Goal: Task Accomplishment & Management: Use online tool/utility

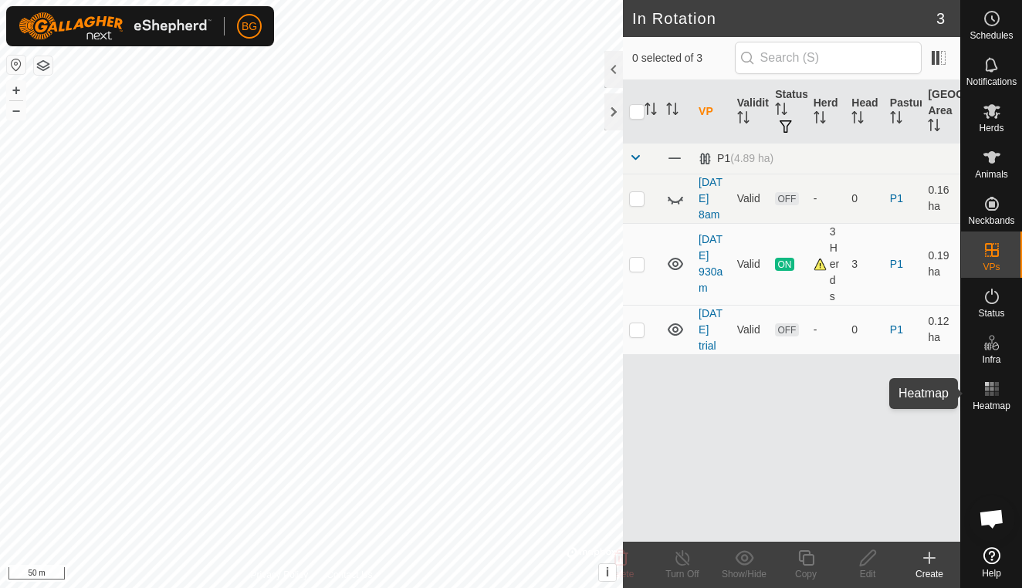
click at [991, 385] on rect at bounding box center [991, 384] width 4 height 4
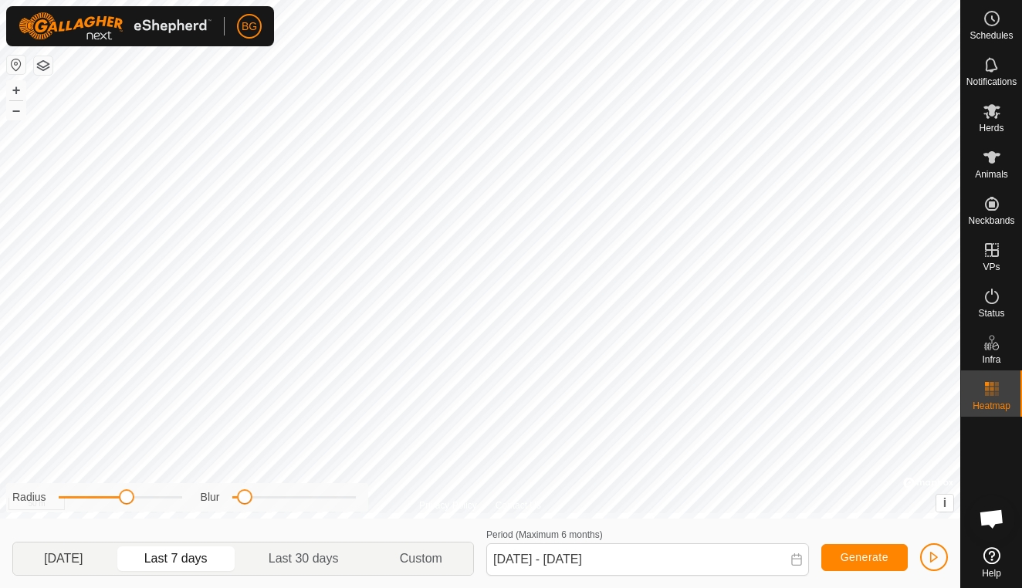
click at [73, 553] on p-togglebutton "[DATE]" at bounding box center [63, 559] width 101 height 32
click at [180, 563] on p-togglebutton "Last 7 days" at bounding box center [176, 559] width 124 height 32
click at [92, 563] on p-togglebutton "[DATE]" at bounding box center [63, 559] width 101 height 32
type input "[DATE] - [DATE]"
click at [993, 161] on icon at bounding box center [991, 157] width 17 height 12
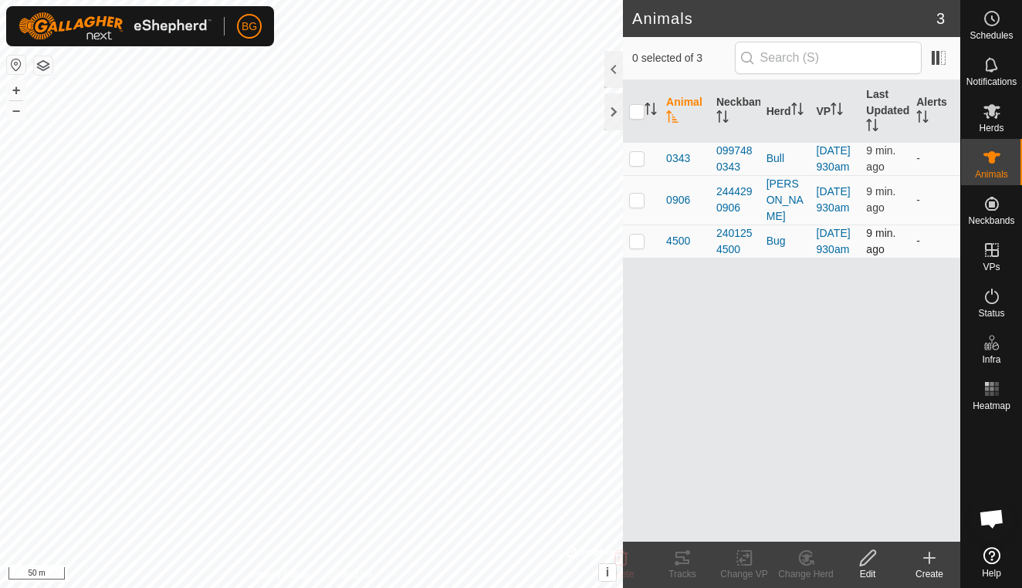
click at [638, 247] on p-checkbox at bounding box center [636, 241] width 15 height 12
checkbox input "true"
click at [681, 563] on icon at bounding box center [682, 558] width 14 height 12
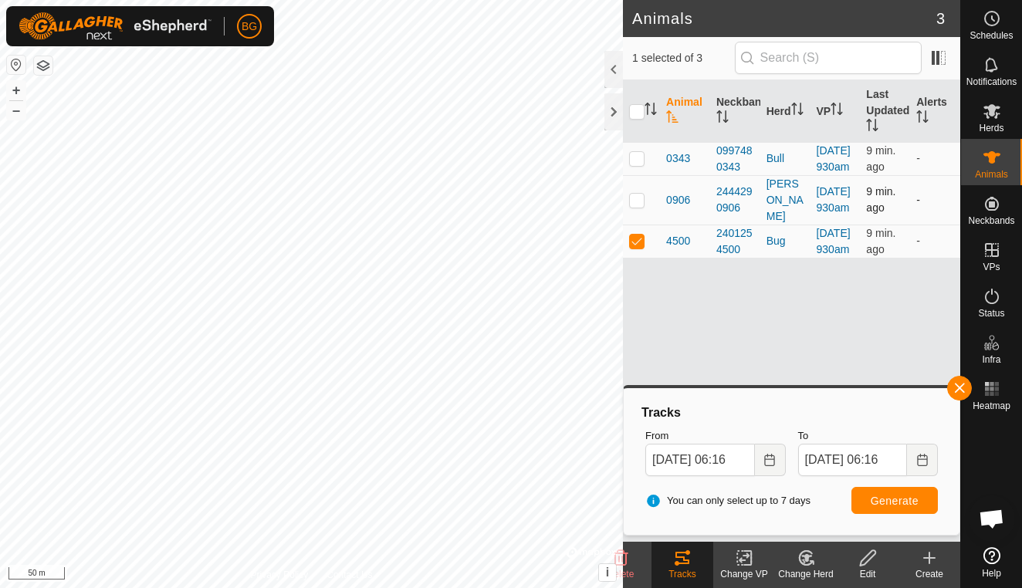
click at [639, 206] on p-checkbox at bounding box center [636, 200] width 15 height 12
checkbox input "true"
click at [644, 164] on p-checkbox at bounding box center [636, 158] width 15 height 12
checkbox input "true"
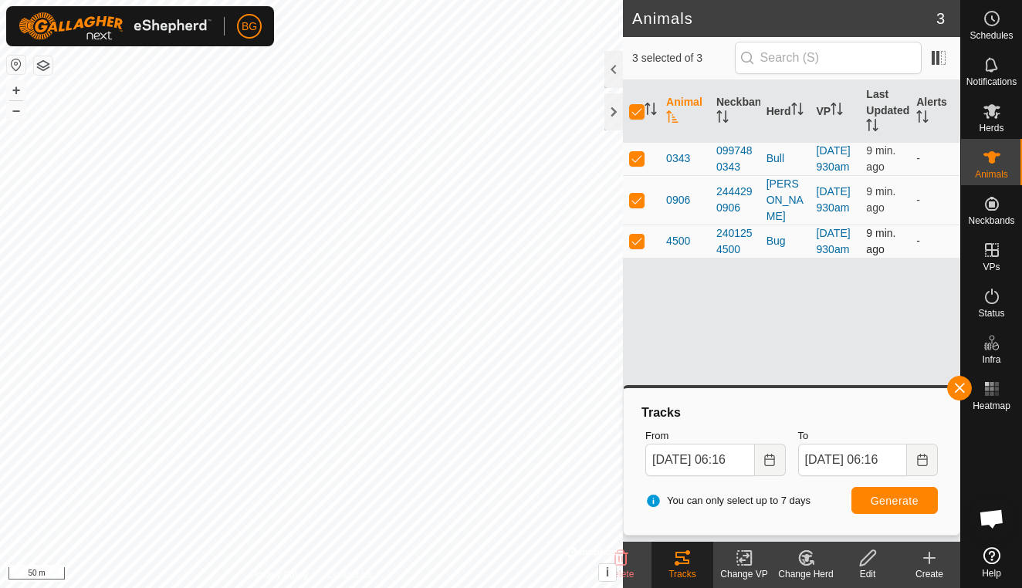
click at [634, 247] on p-checkbox at bounding box center [636, 241] width 15 height 12
checkbox input "false"
click at [885, 500] on span "Generate" at bounding box center [895, 501] width 48 height 12
click at [964, 391] on button "button" at bounding box center [959, 388] width 25 height 25
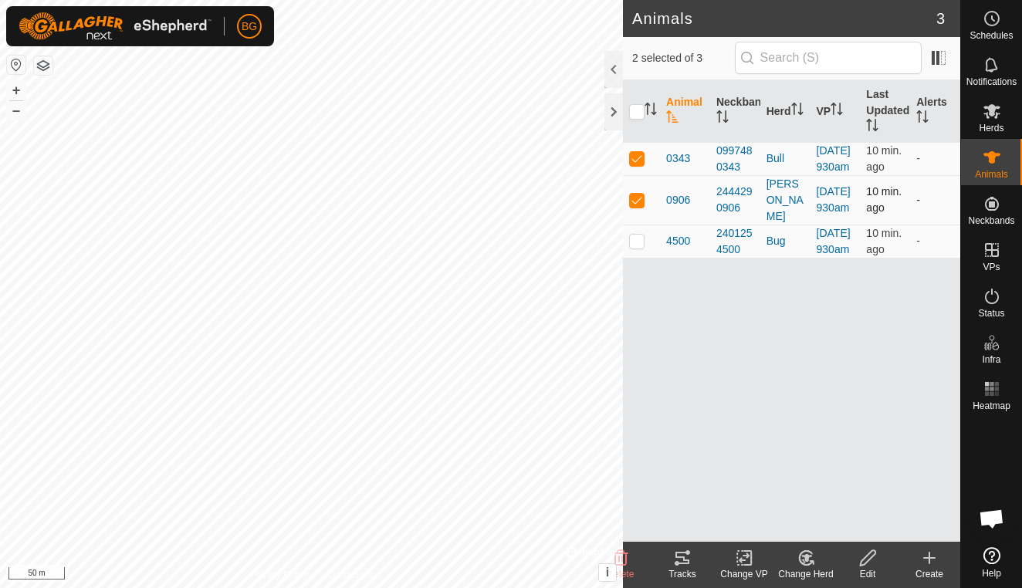
click at [637, 206] on p-checkbox at bounding box center [636, 200] width 15 height 12
checkbox input "false"
click at [685, 573] on div "Tracks" at bounding box center [682, 574] width 62 height 14
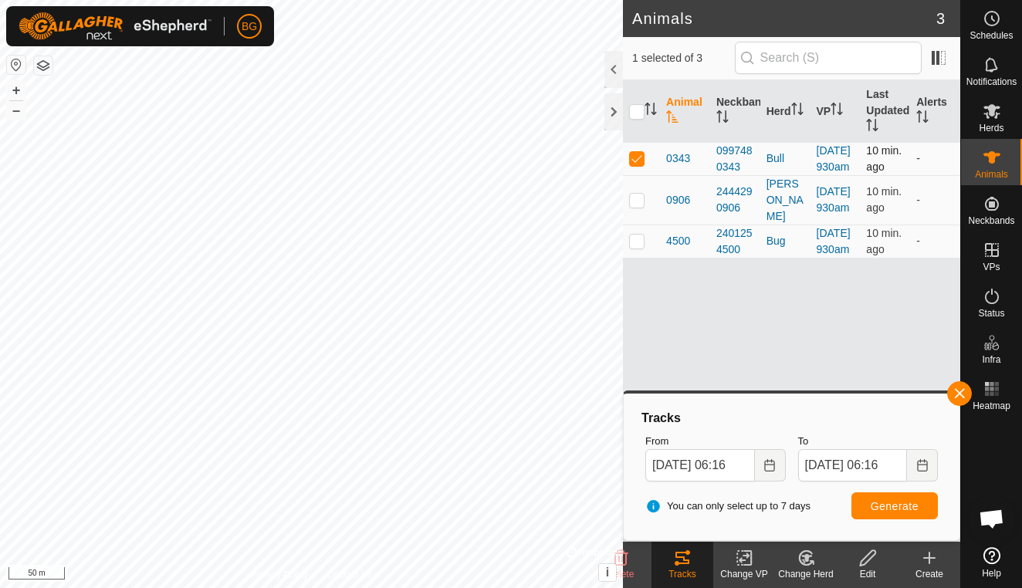
click at [638, 162] on p-checkbox at bounding box center [636, 158] width 15 height 12
checkbox input "false"
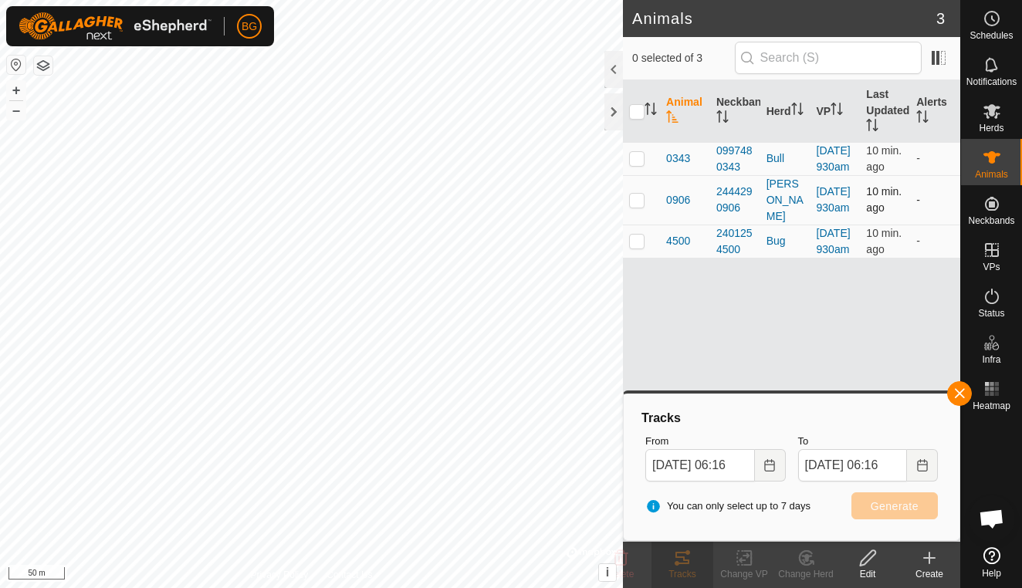
click at [641, 206] on p-checkbox at bounding box center [636, 200] width 15 height 12
checkbox input "true"
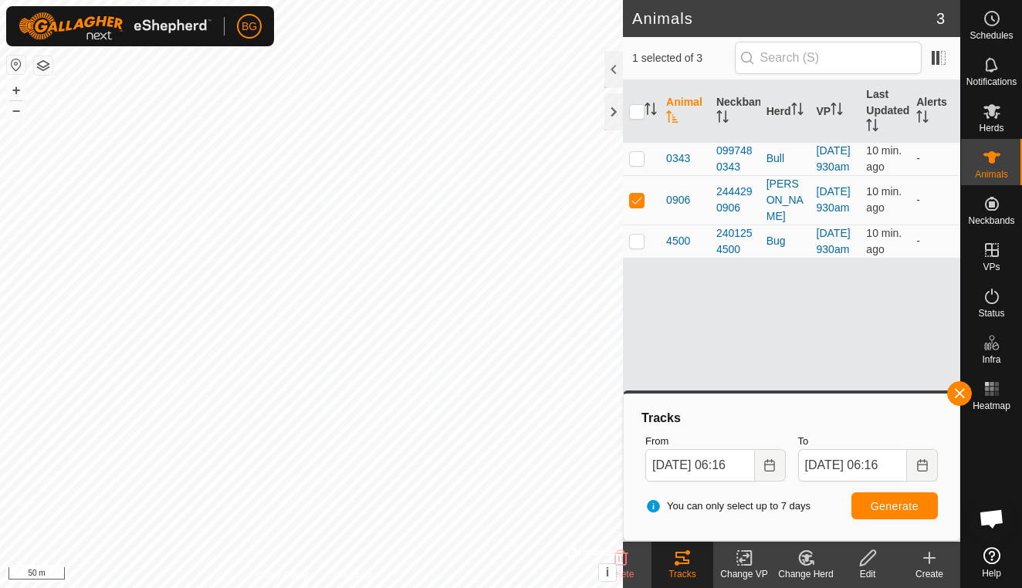
click at [884, 503] on span "Generate" at bounding box center [895, 506] width 48 height 12
click at [958, 398] on span "button" at bounding box center [959, 393] width 12 height 12
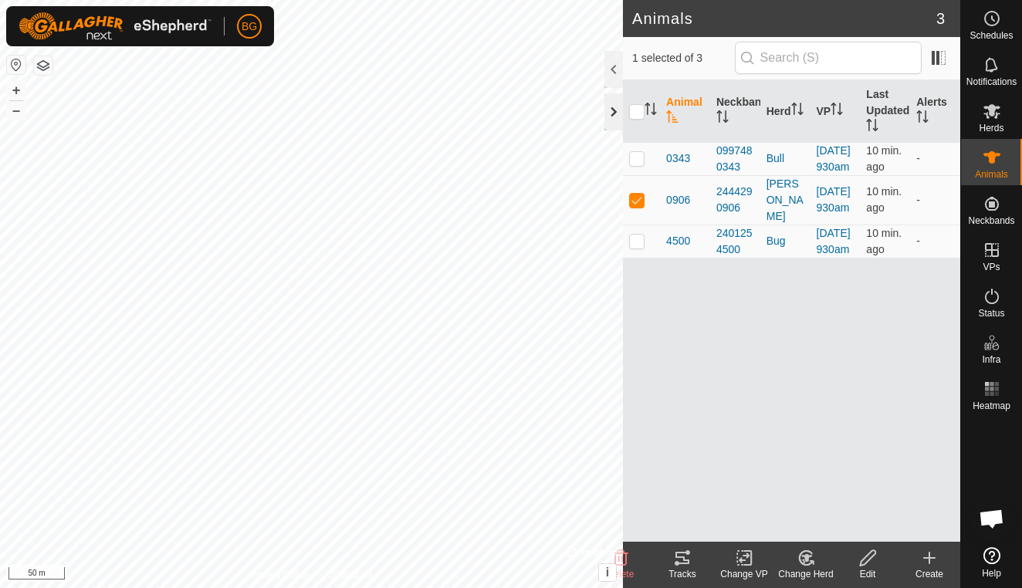
click at [616, 120] on div at bounding box center [613, 111] width 19 height 37
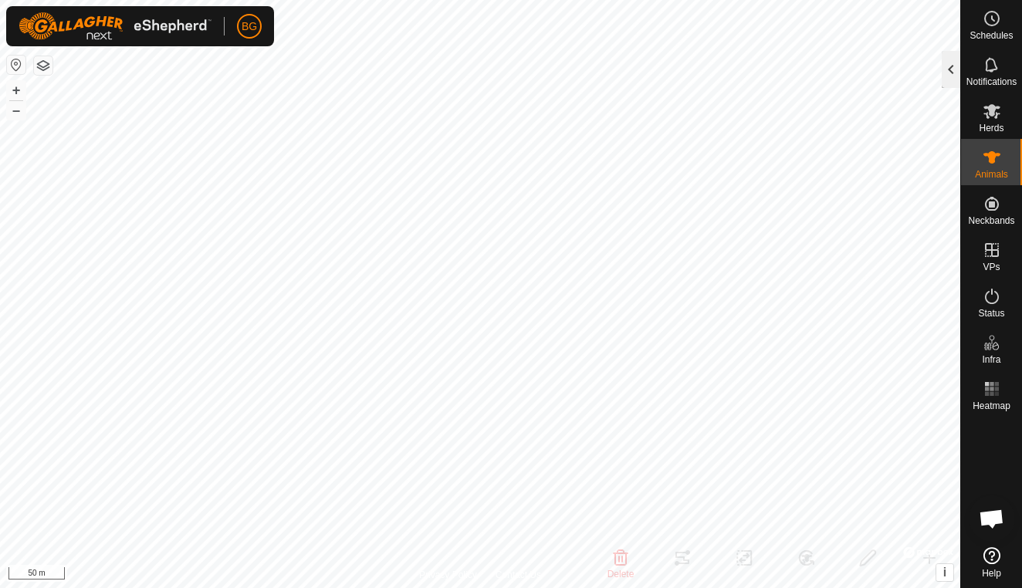
click at [944, 78] on div at bounding box center [951, 69] width 19 height 37
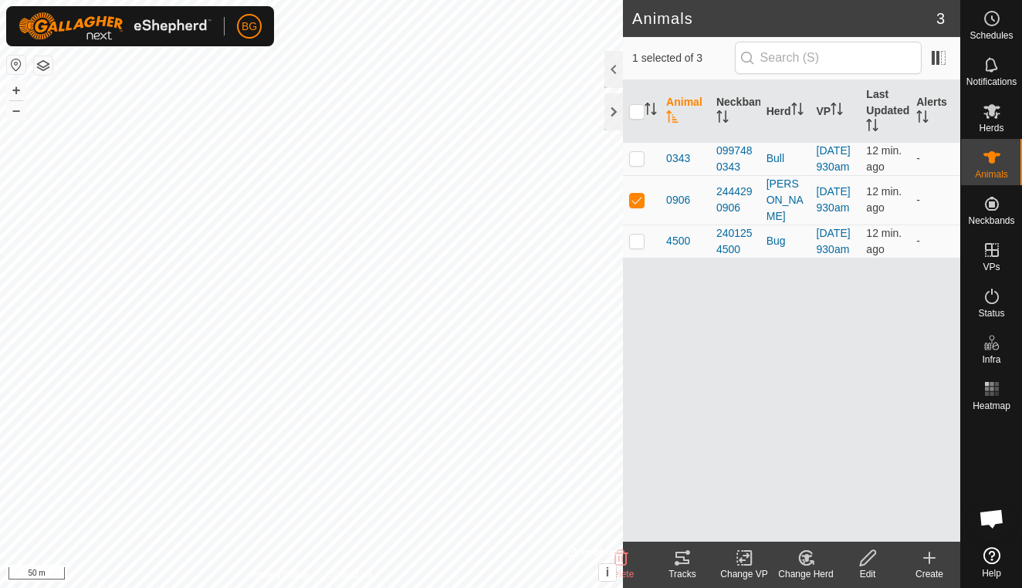
click at [678, 569] on div "Tracks" at bounding box center [682, 574] width 62 height 14
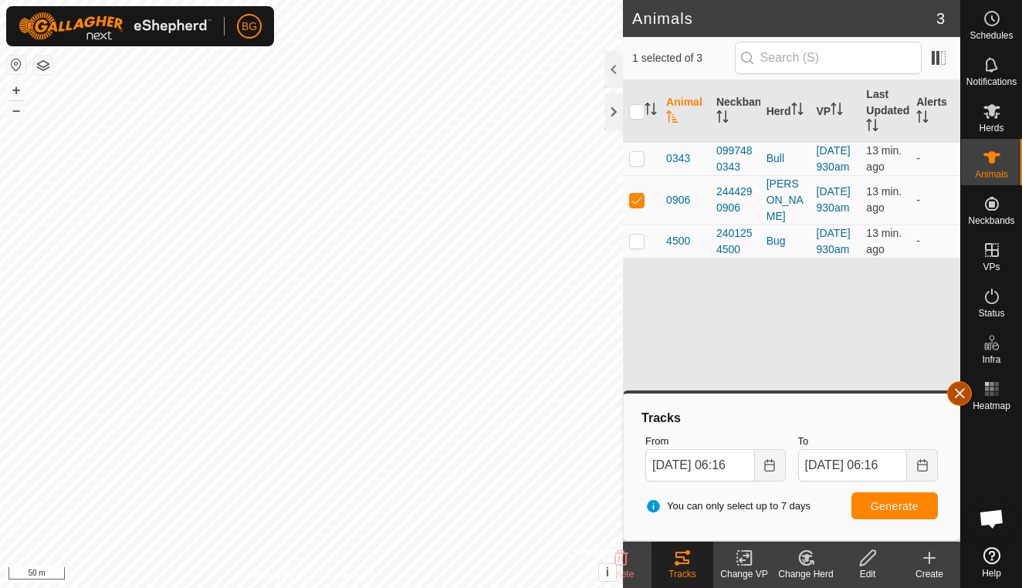
click at [969, 401] on button "button" at bounding box center [959, 393] width 25 height 25
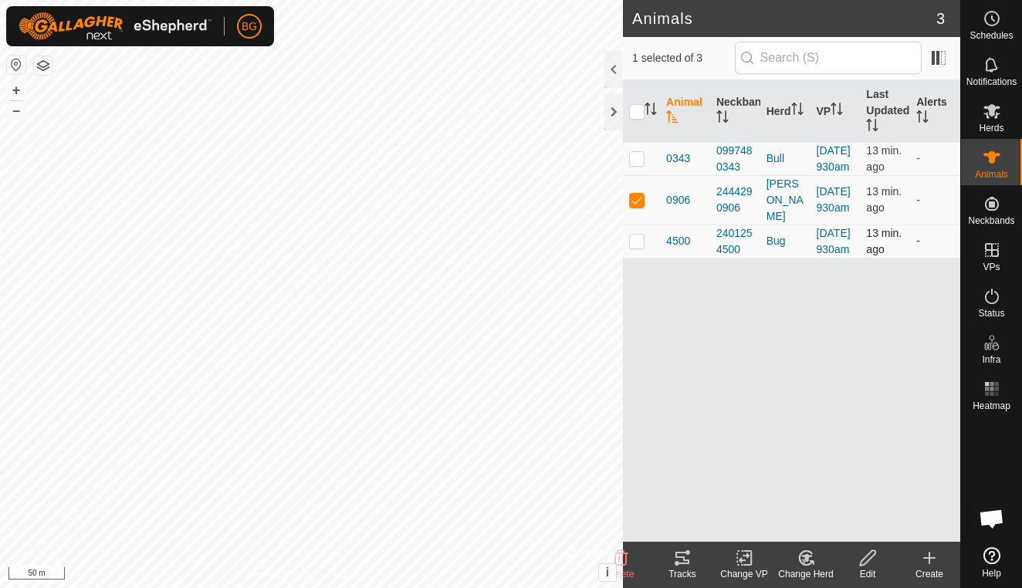
click at [638, 247] on p-checkbox at bounding box center [636, 241] width 15 height 12
checkbox input "true"
click at [639, 164] on p-checkbox at bounding box center [636, 158] width 15 height 12
checkbox input "true"
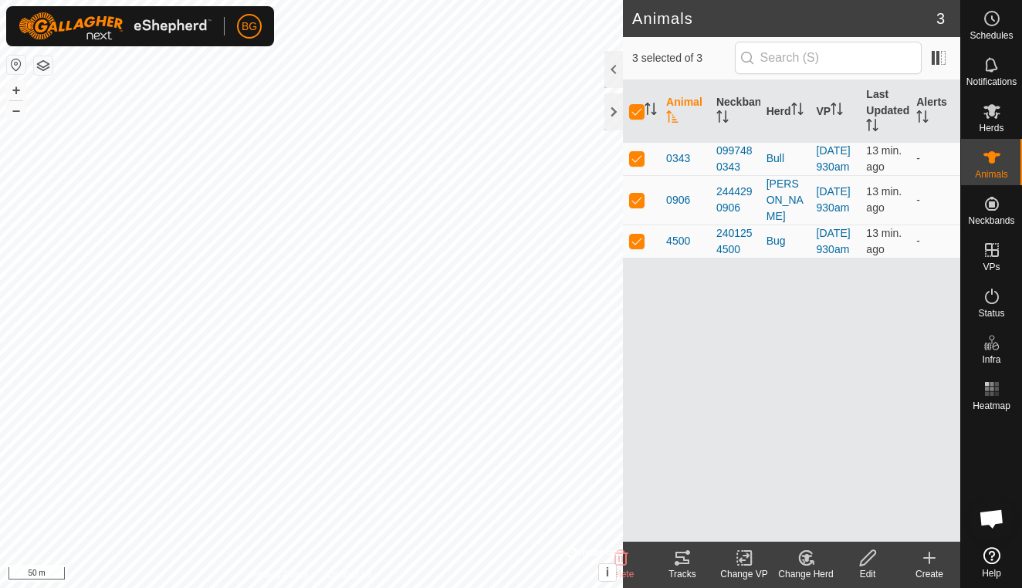
click at [681, 564] on icon at bounding box center [682, 558] width 14 height 12
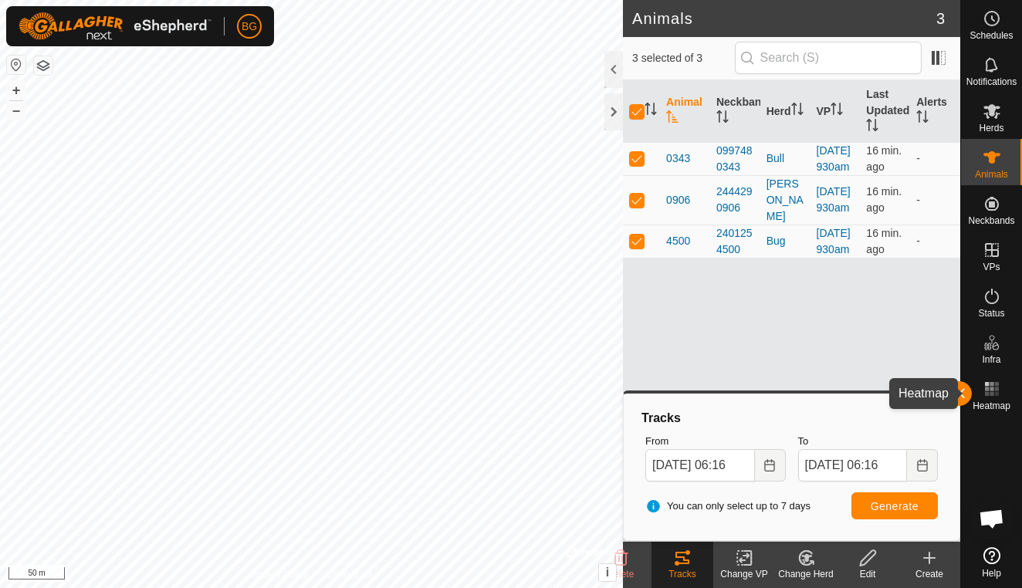
click at [993, 395] on rect at bounding box center [991, 394] width 4 height 4
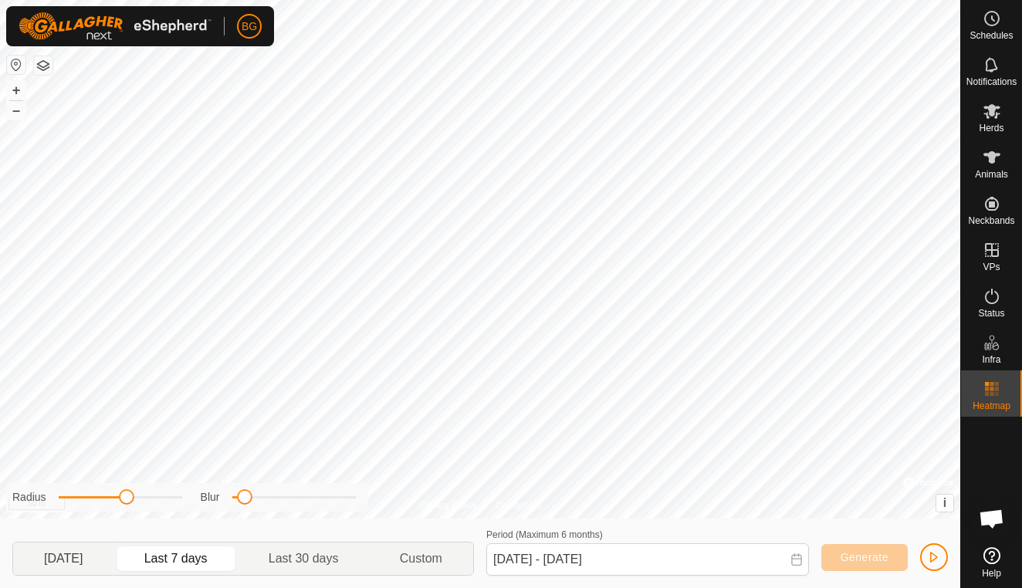
click at [76, 557] on p-togglebutton "[DATE]" at bounding box center [63, 559] width 101 height 32
click at [189, 559] on p-togglebutton "Last 7 days" at bounding box center [176, 559] width 124 height 32
click at [74, 557] on p-togglebutton "[DATE]" at bounding box center [63, 559] width 101 height 32
click at [184, 556] on p-togglebutton "Last 7 days" at bounding box center [176, 559] width 124 height 32
type input "[DATE] - [DATE]"
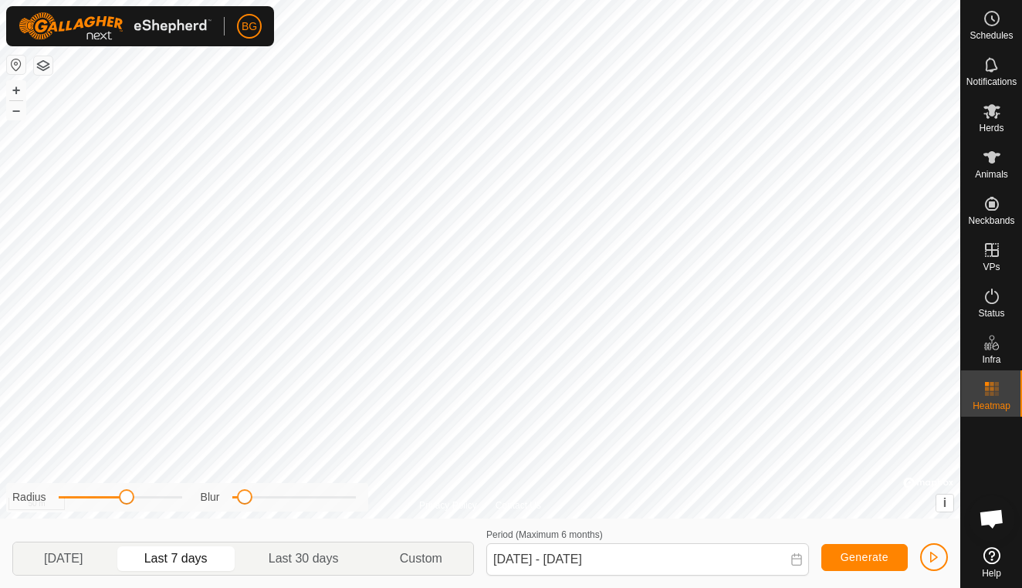
click at [933, 552] on span "button" at bounding box center [934, 557] width 12 height 12
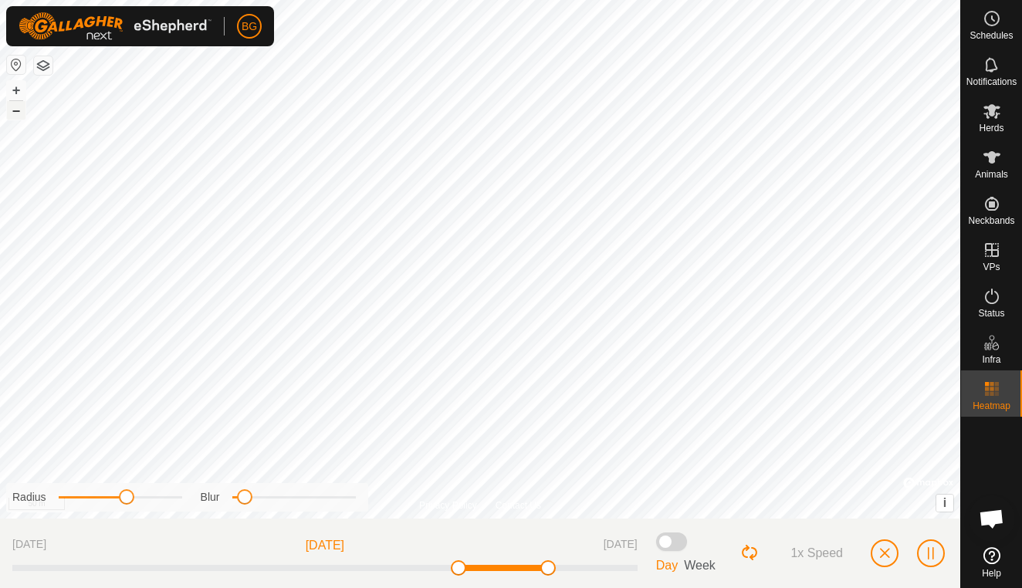
click at [16, 113] on button "–" at bounding box center [16, 110] width 19 height 19
click at [886, 558] on span "button" at bounding box center [884, 553] width 12 height 12
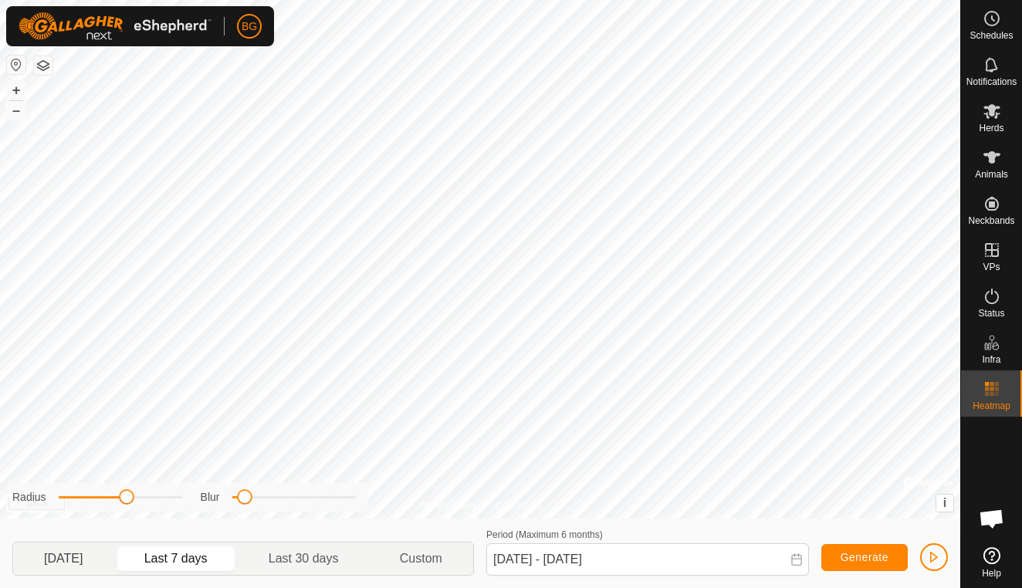
click at [69, 563] on p-togglebutton "[DATE]" at bounding box center [63, 559] width 101 height 32
type input "[DATE] - [DATE]"
drag, startPoint x: 127, startPoint y: 500, endPoint x: 141, endPoint y: 500, distance: 13.9
click at [140, 502] on span at bounding box center [140, 496] width 15 height 15
drag, startPoint x: 245, startPoint y: 497, endPoint x: 279, endPoint y: 506, distance: 34.5
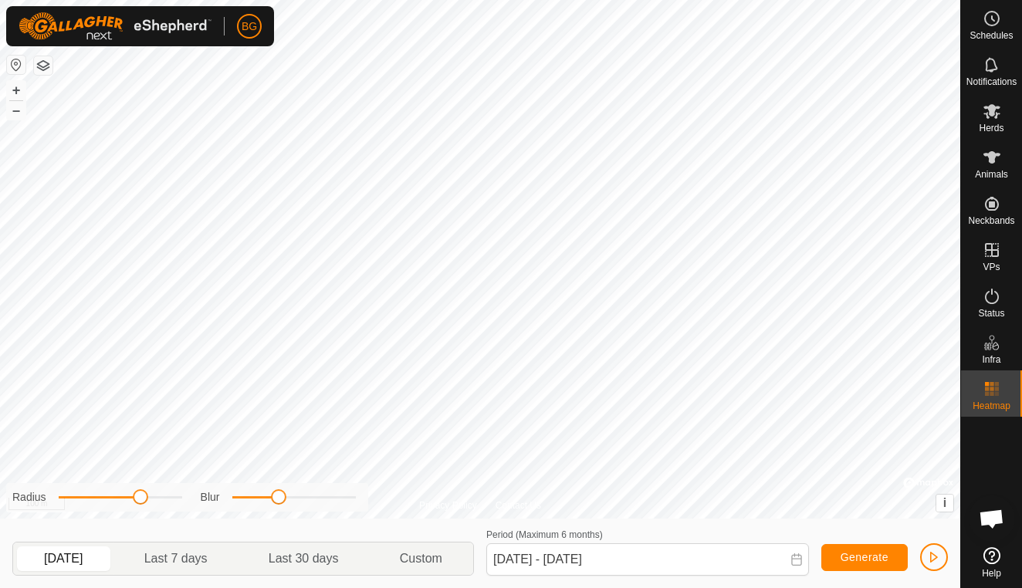
click at [279, 506] on div "Radius Blur" at bounding box center [187, 497] width 362 height 29
click at [928, 553] on span "button" at bounding box center [934, 557] width 12 height 12
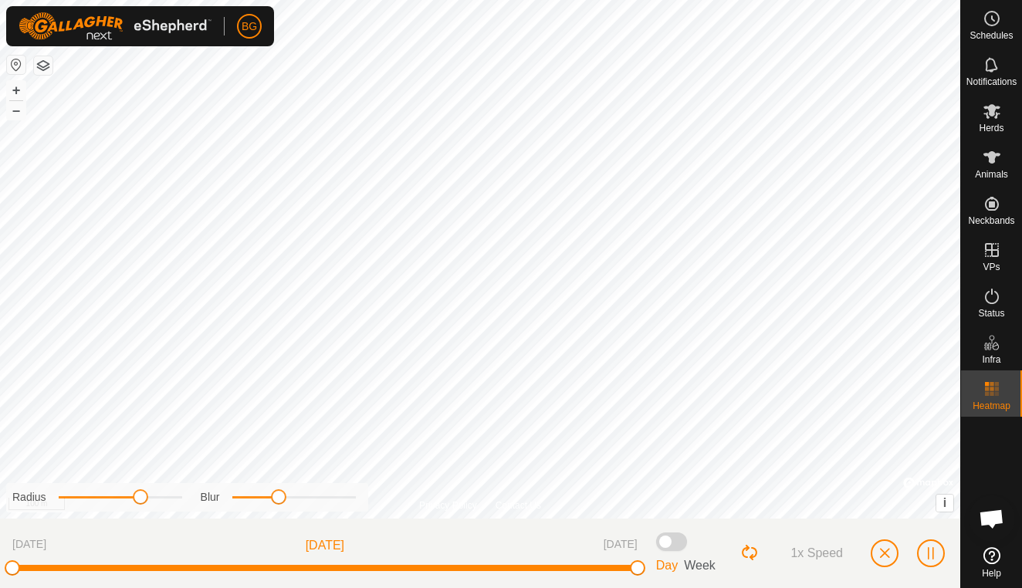
click at [888, 550] on span "button" at bounding box center [884, 553] width 12 height 12
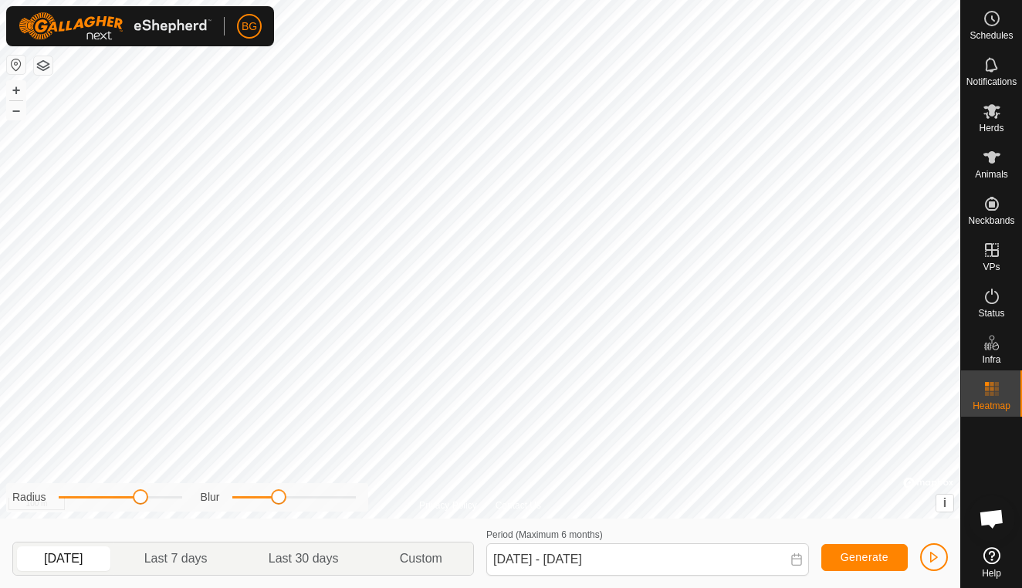
click at [871, 560] on span "Generate" at bounding box center [864, 557] width 48 height 12
click at [182, 555] on p-togglebutton "Last 7 days" at bounding box center [176, 559] width 124 height 32
type input "[DATE] - [DATE]"
click at [941, 553] on button "button" at bounding box center [934, 557] width 28 height 28
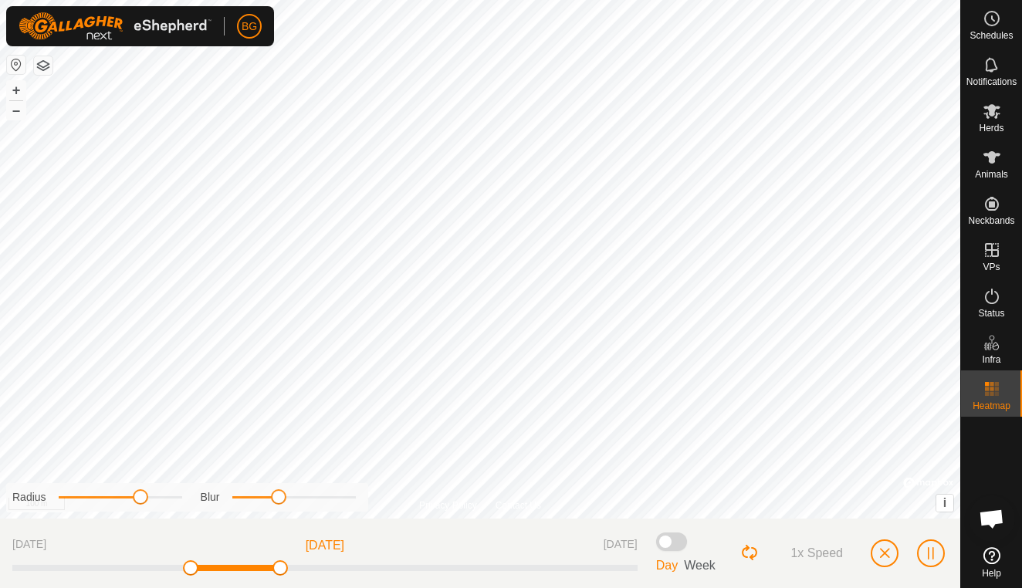
click at [888, 553] on span "button" at bounding box center [884, 553] width 12 height 12
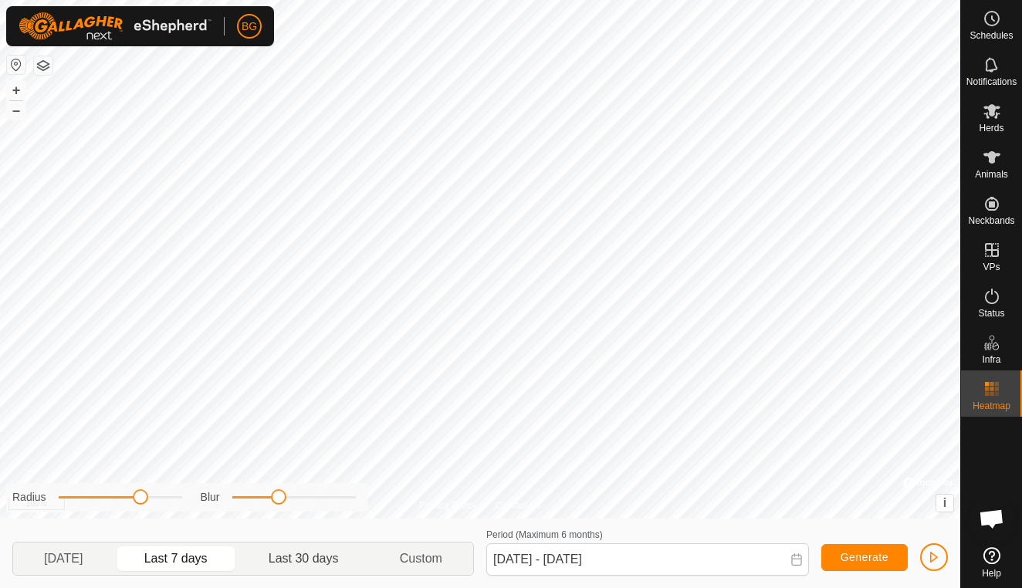
click at [320, 555] on p-togglebutton "Last 30 days" at bounding box center [303, 559] width 131 height 32
type input "[DATE] - [DATE]"
click at [933, 554] on span "button" at bounding box center [934, 557] width 12 height 12
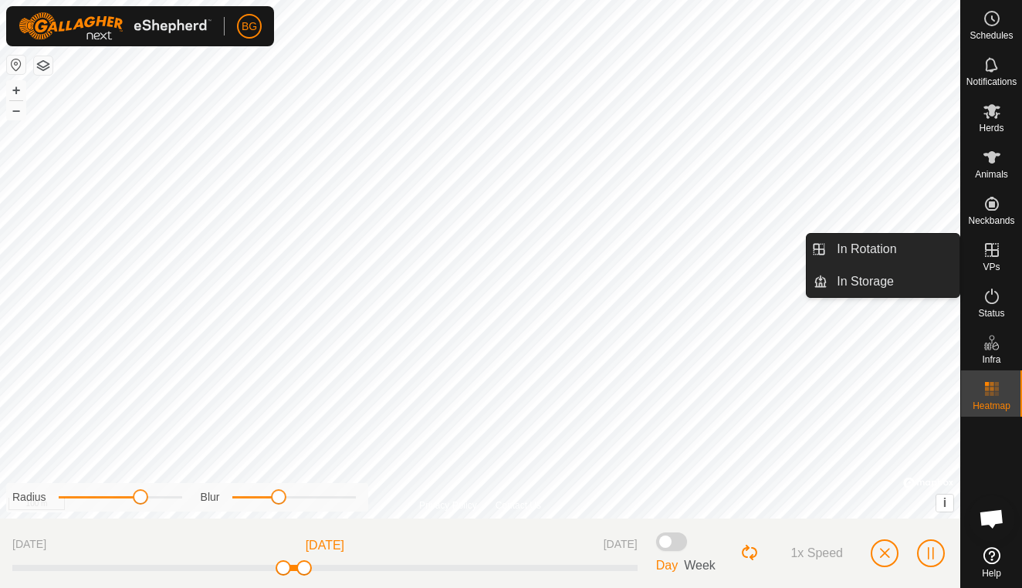
click at [992, 256] on icon at bounding box center [992, 250] width 14 height 14
click at [876, 242] on link "In Rotation" at bounding box center [893, 249] width 132 height 31
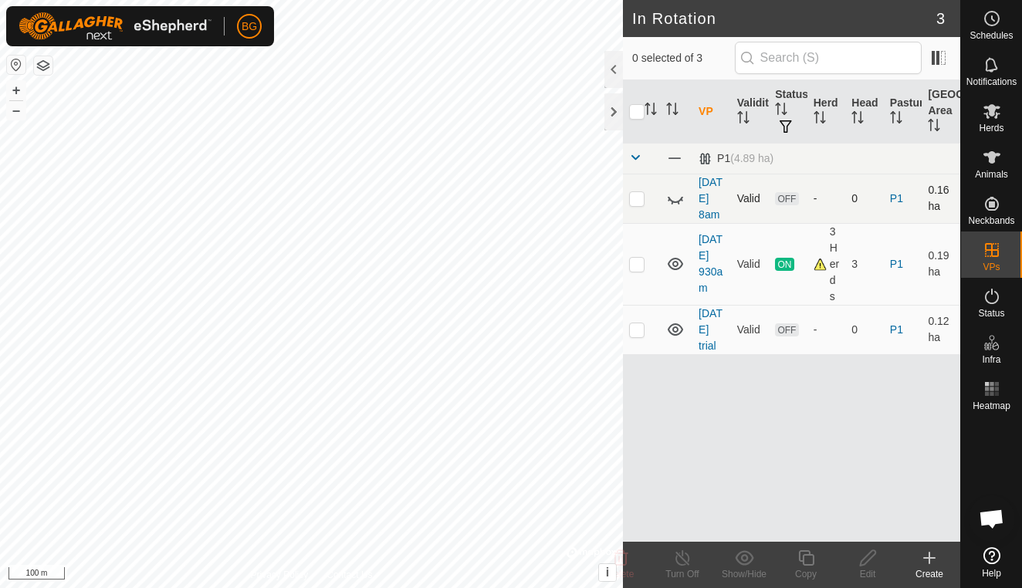
click at [638, 205] on p-checkbox at bounding box center [636, 198] width 15 height 12
click at [672, 206] on icon at bounding box center [675, 198] width 19 height 19
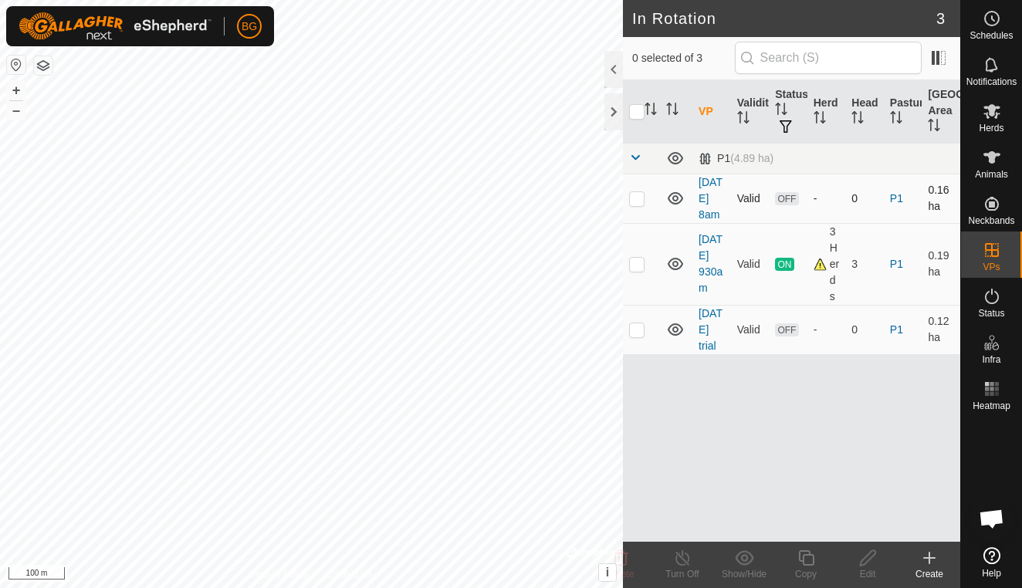
click at [633, 205] on p-checkbox at bounding box center [636, 198] width 15 height 12
checkbox input "true"
click at [641, 336] on p-checkbox at bounding box center [636, 329] width 15 height 12
click at [628, 560] on icon at bounding box center [620, 558] width 19 height 19
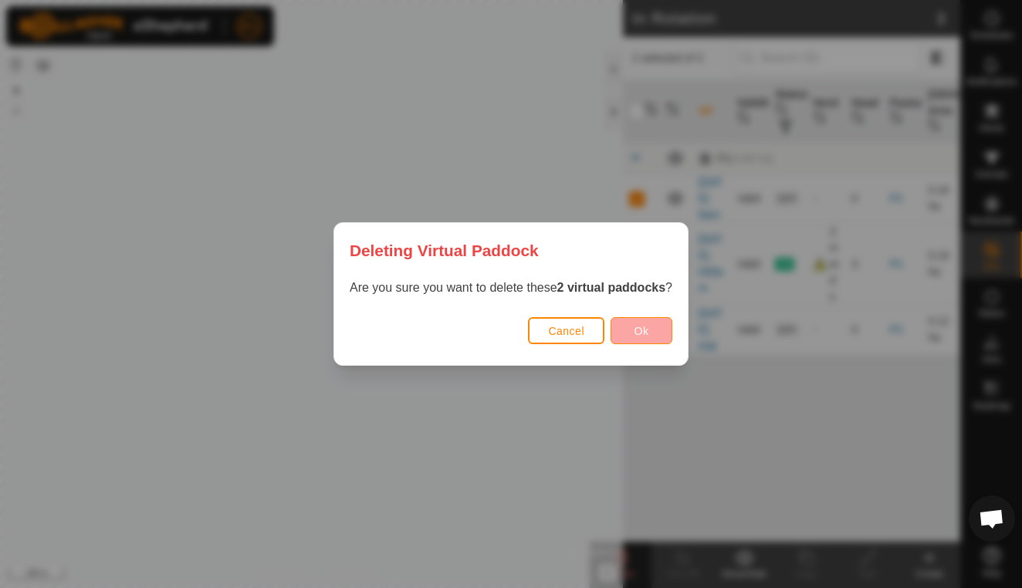
click at [653, 332] on button "Ok" at bounding box center [642, 330] width 62 height 27
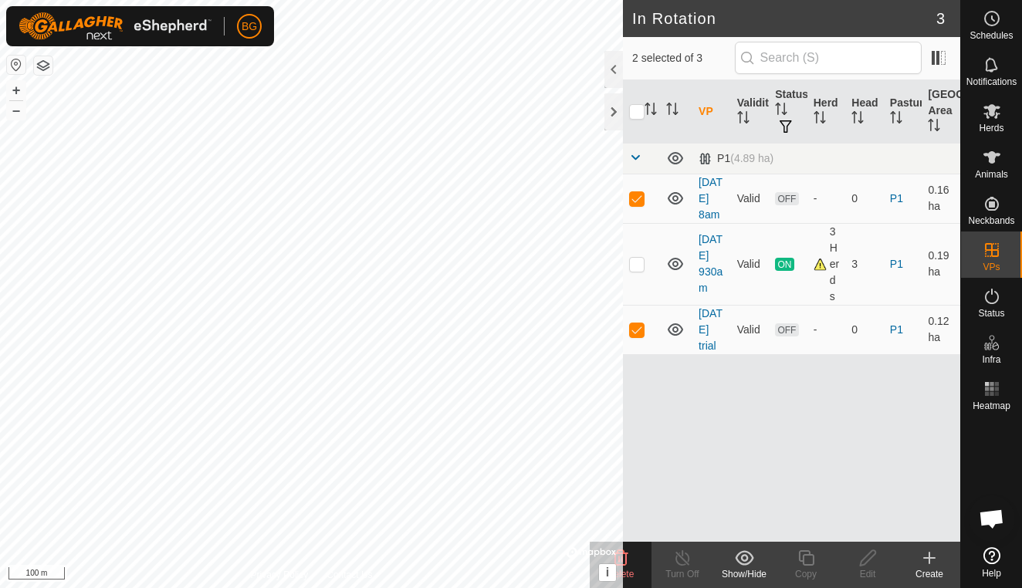
click at [634, 560] on delete-svg-icon at bounding box center [621, 558] width 62 height 19
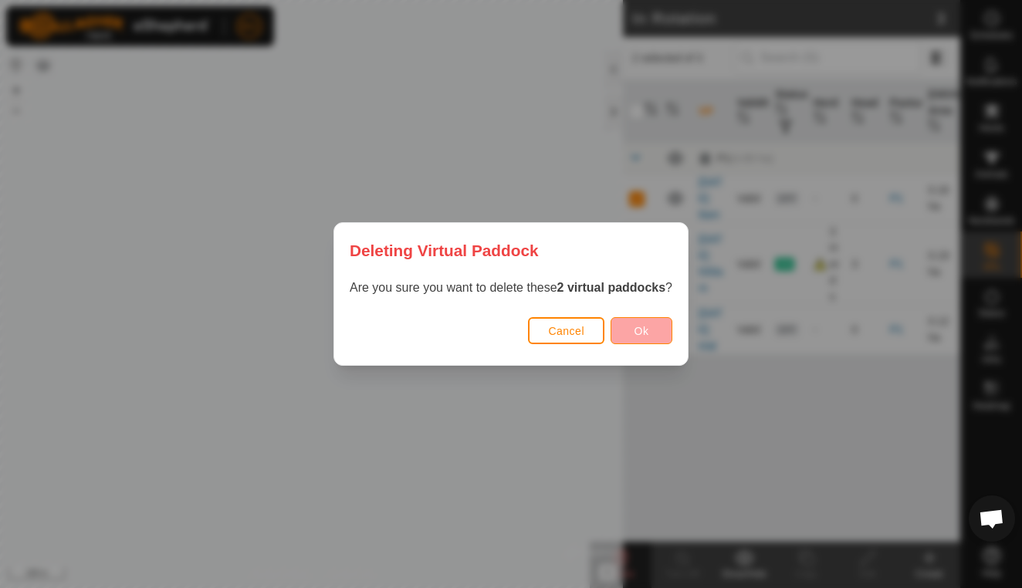
click at [637, 331] on span "Ok" at bounding box center [641, 331] width 15 height 12
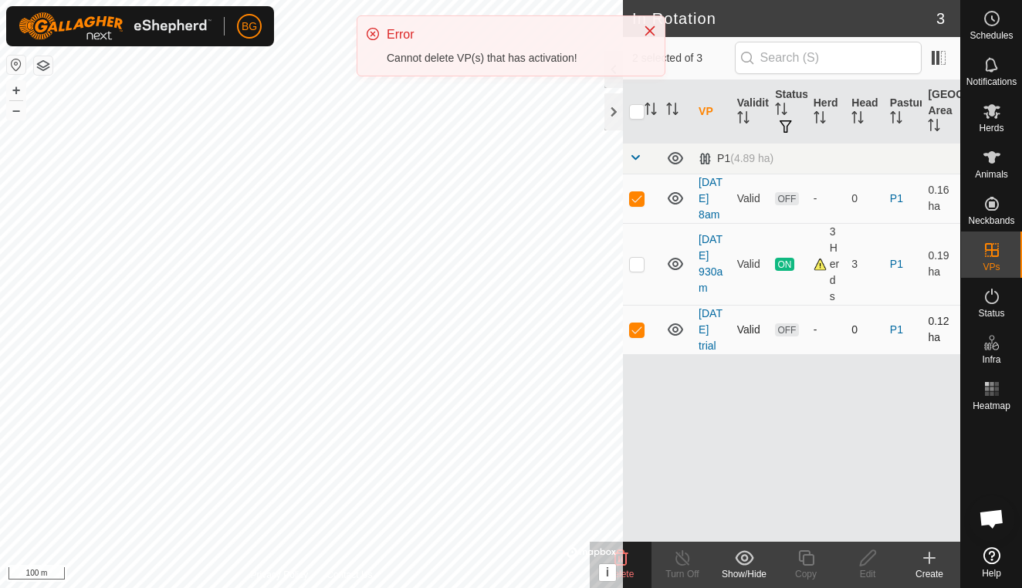
click at [633, 336] on p-checkbox at bounding box center [636, 329] width 15 height 12
checkbox input "false"
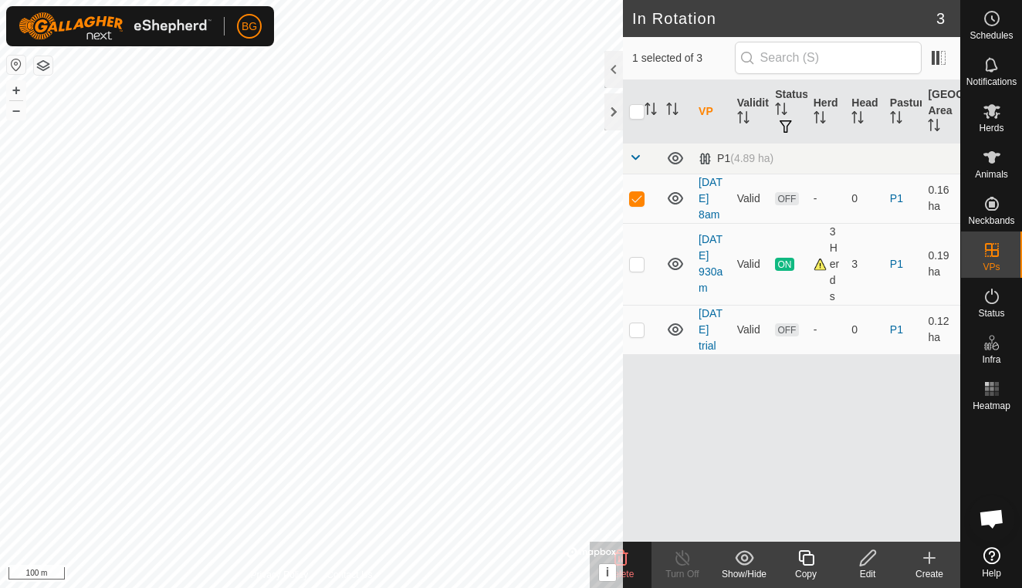
click at [626, 568] on div "Delete" at bounding box center [621, 574] width 62 height 14
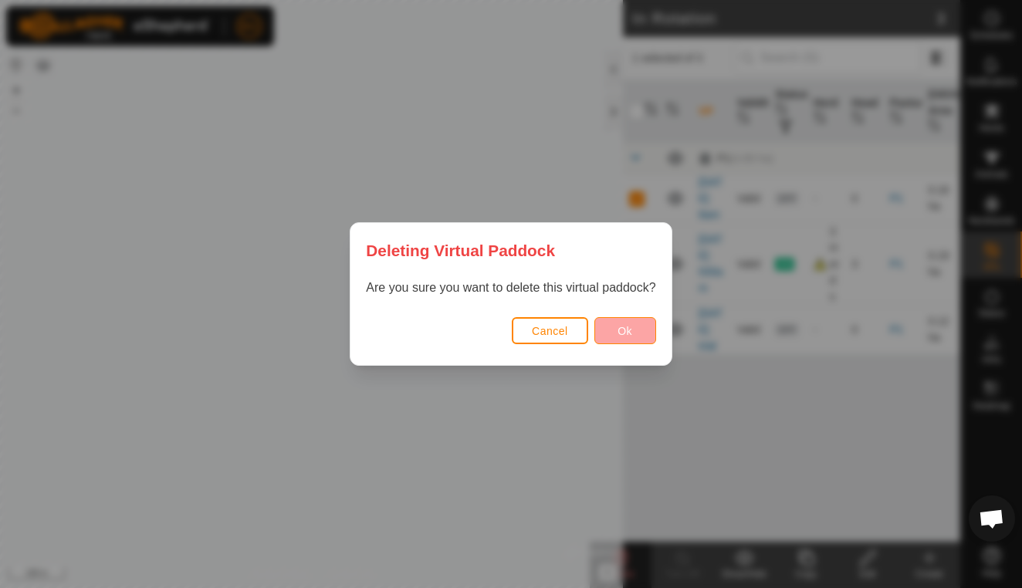
click at [618, 329] on span "Ok" at bounding box center [624, 331] width 15 height 12
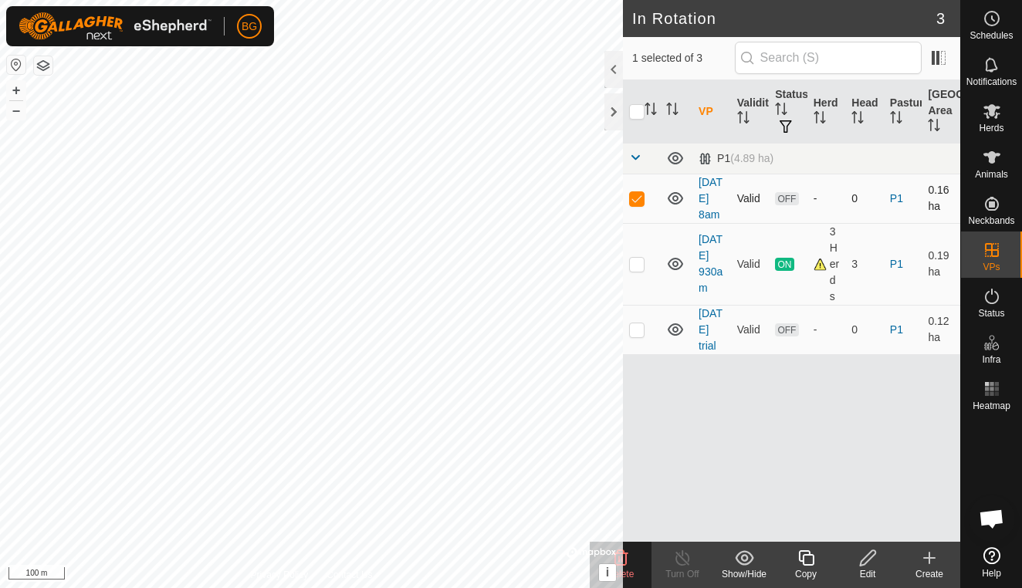
click at [637, 205] on p-checkbox at bounding box center [636, 198] width 15 height 12
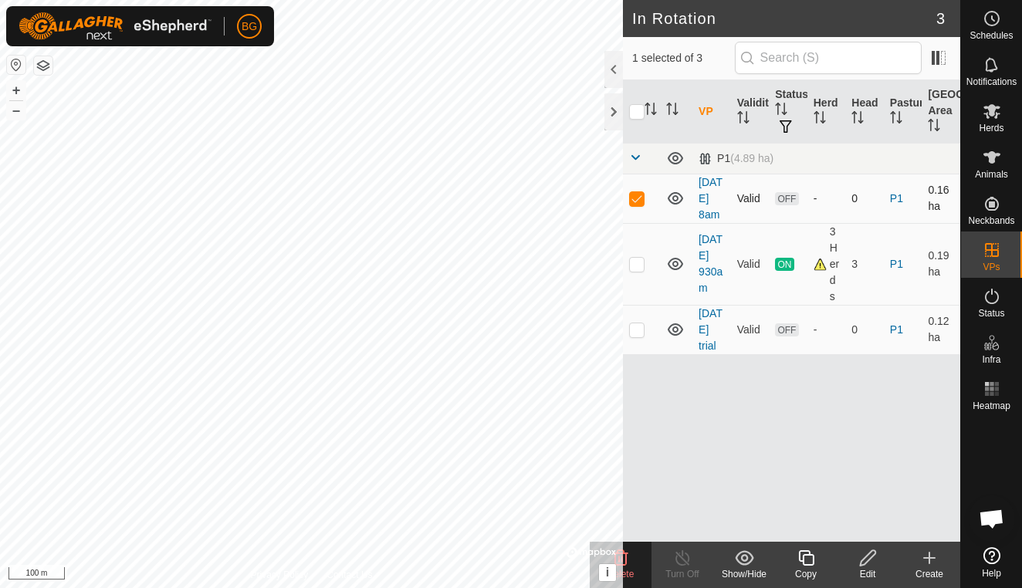
checkbox input "false"
click at [638, 336] on p-checkbox at bounding box center [636, 329] width 15 height 12
click at [626, 563] on icon at bounding box center [621, 557] width 15 height 15
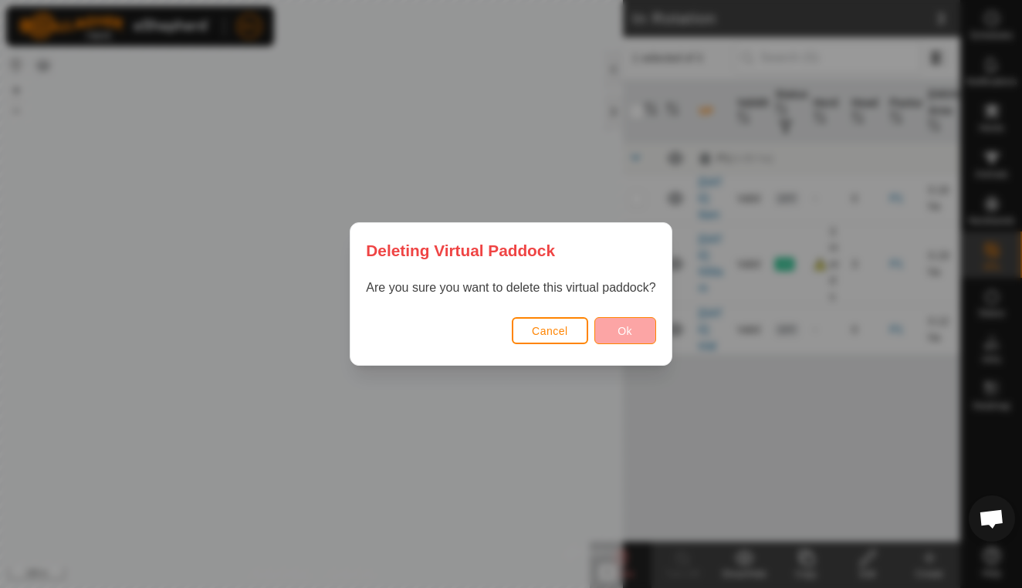
click at [644, 334] on button "Ok" at bounding box center [625, 330] width 62 height 27
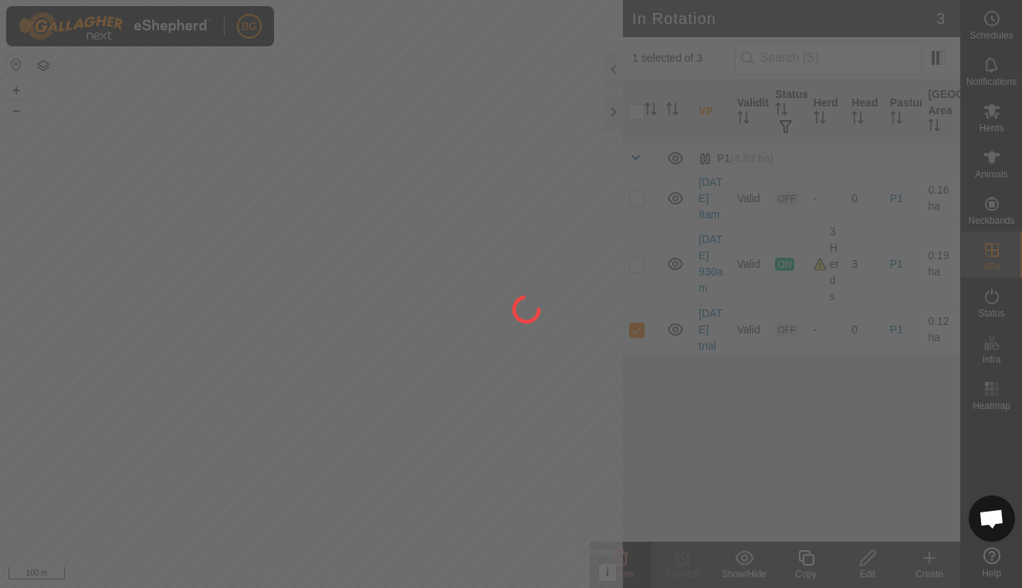
checkbox input "false"
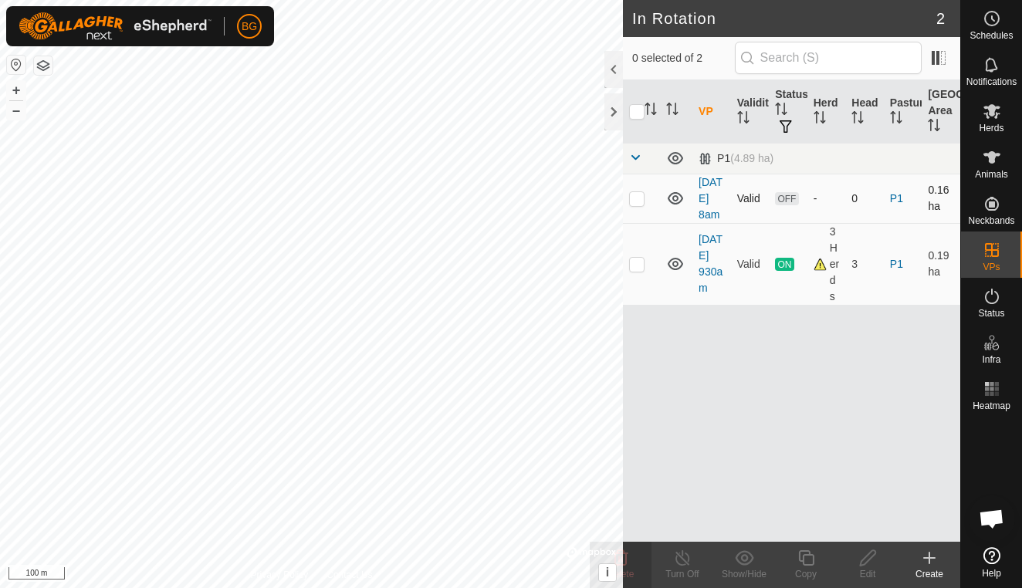
click at [634, 214] on td at bounding box center [641, 198] width 37 height 49
checkbox input "true"
click at [626, 566] on icon at bounding box center [620, 558] width 19 height 19
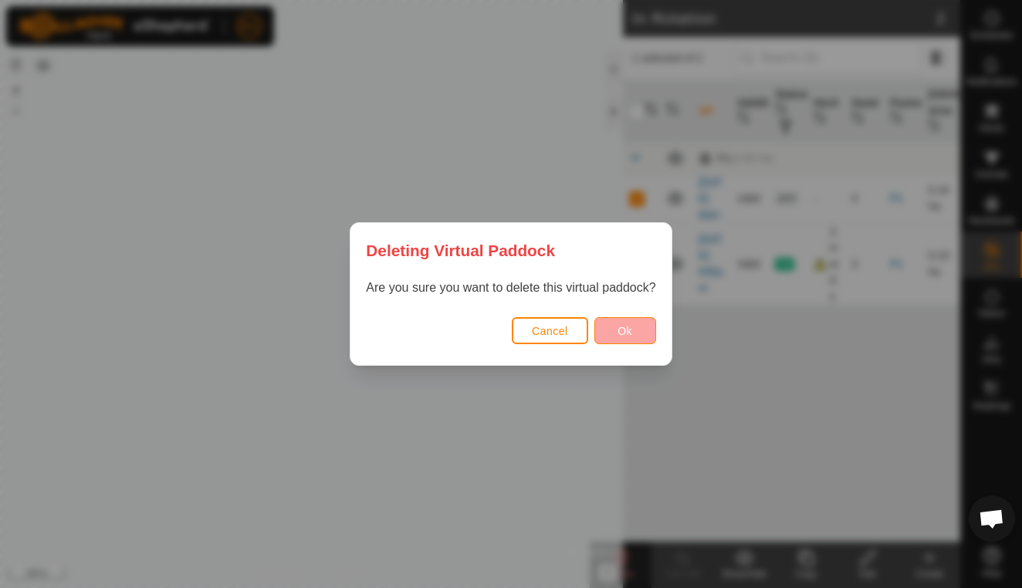
click at [615, 328] on button "Ok" at bounding box center [625, 330] width 62 height 27
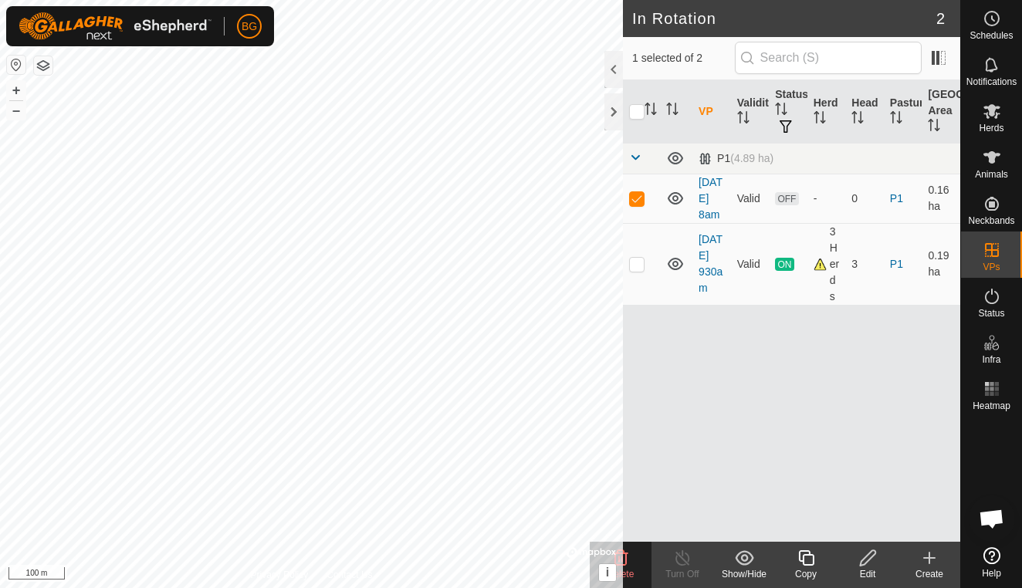
click at [628, 567] on icon at bounding box center [620, 558] width 19 height 19
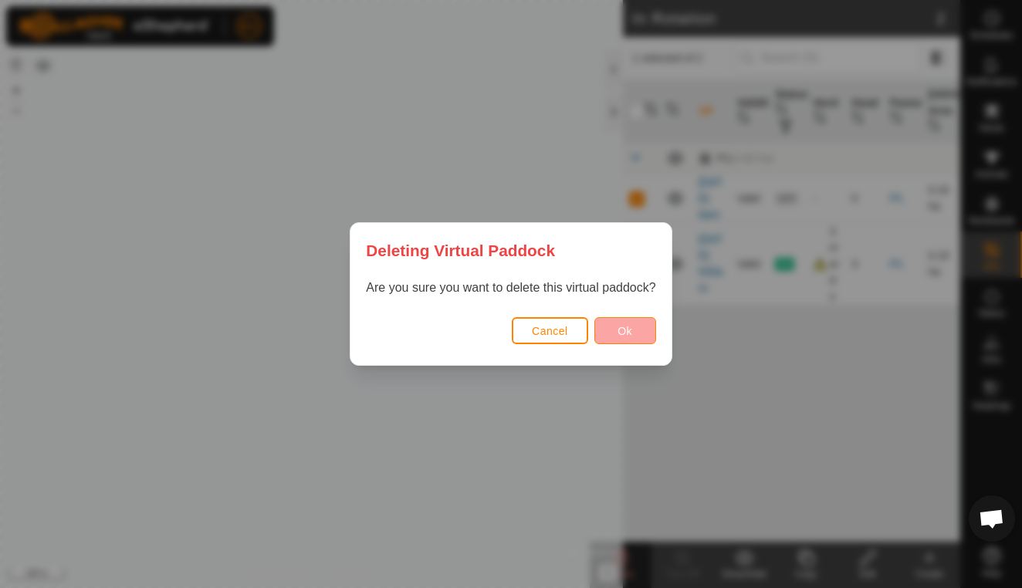
click at [639, 340] on button "Ok" at bounding box center [625, 330] width 62 height 27
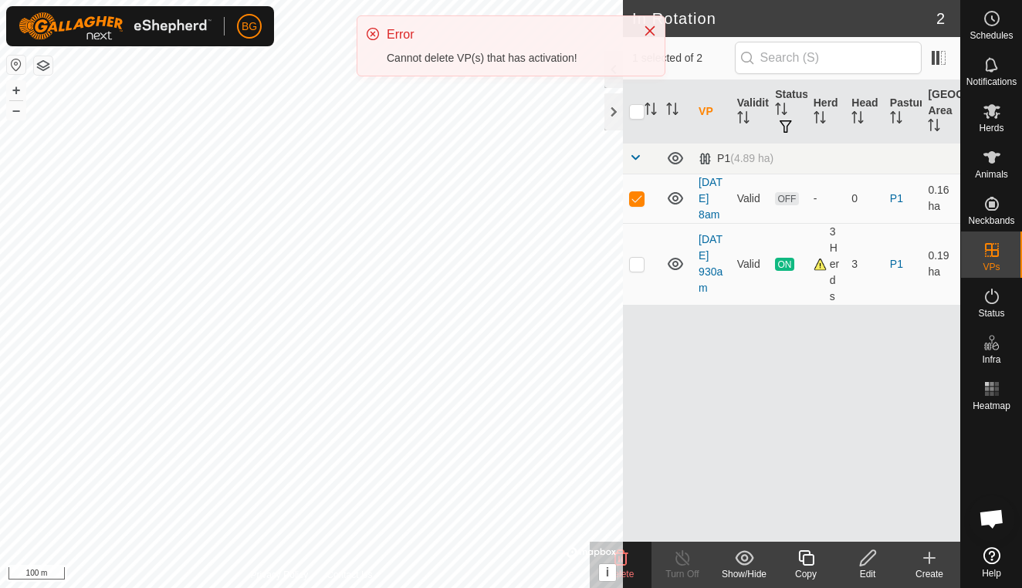
click at [930, 565] on icon at bounding box center [929, 558] width 19 height 19
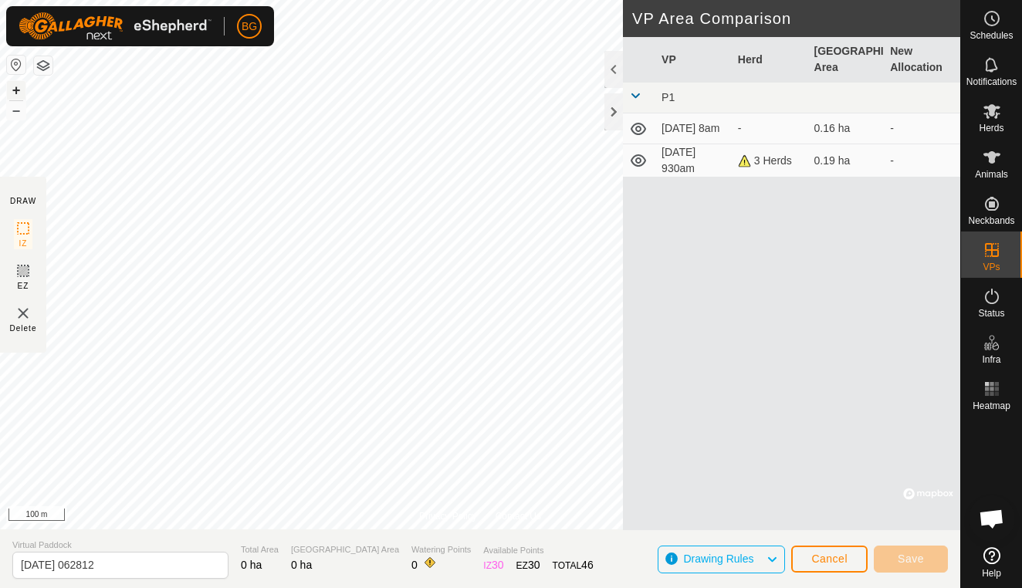
click at [18, 90] on button "+" at bounding box center [16, 90] width 19 height 19
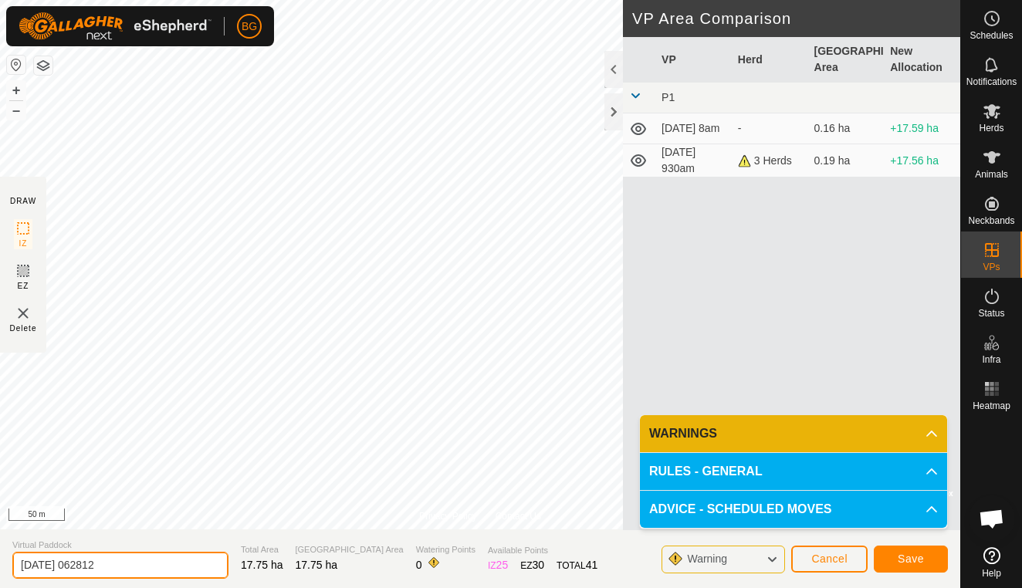
click at [130, 563] on input "[DATE] 062812" at bounding box center [120, 565] width 216 height 27
type input "[DATE] 630am"
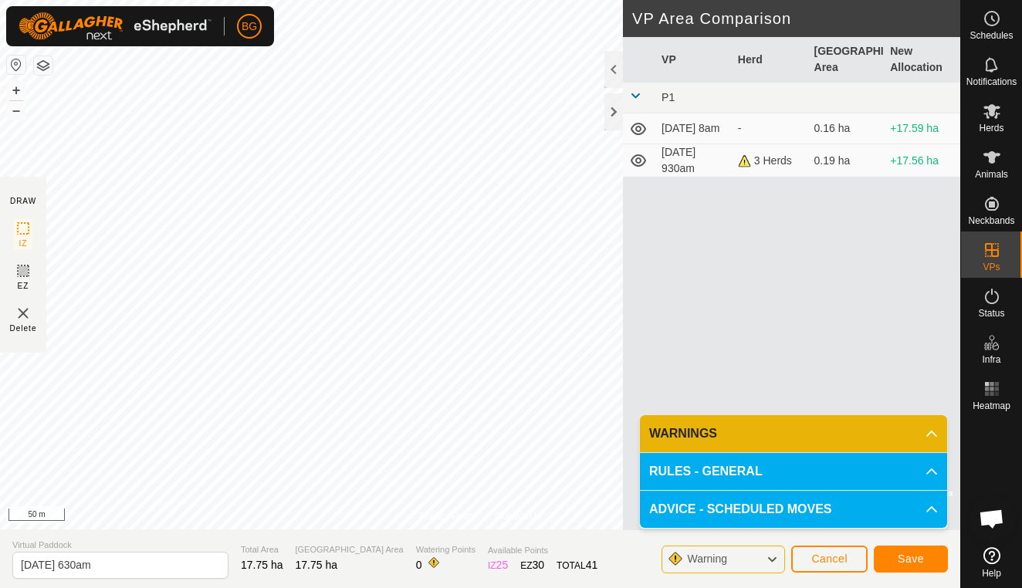
click at [912, 556] on span "Save" at bounding box center [911, 559] width 26 height 12
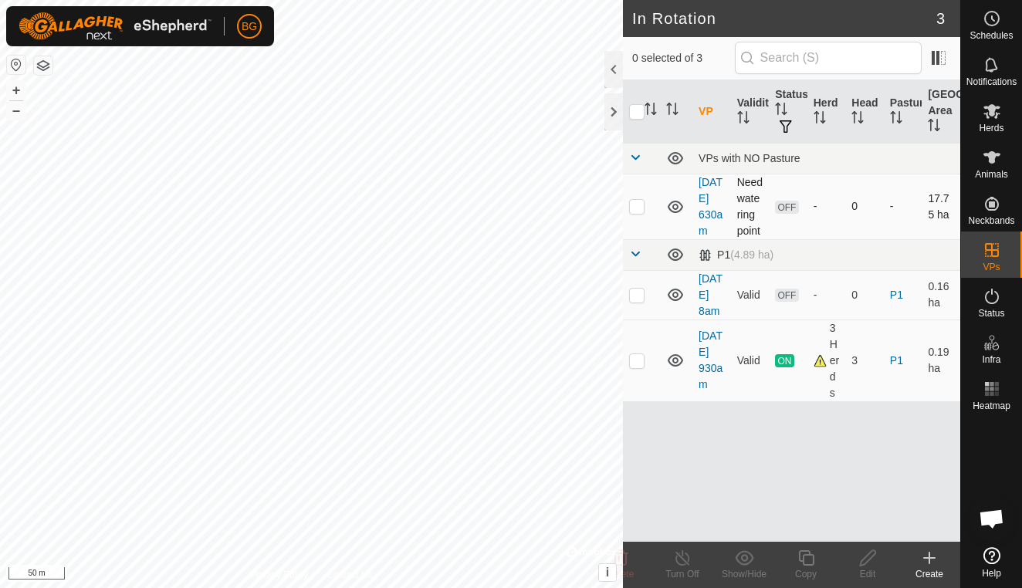
click at [638, 222] on td at bounding box center [641, 207] width 37 height 66
checkbox input "true"
click at [993, 123] on span "Herds" at bounding box center [991, 127] width 25 height 9
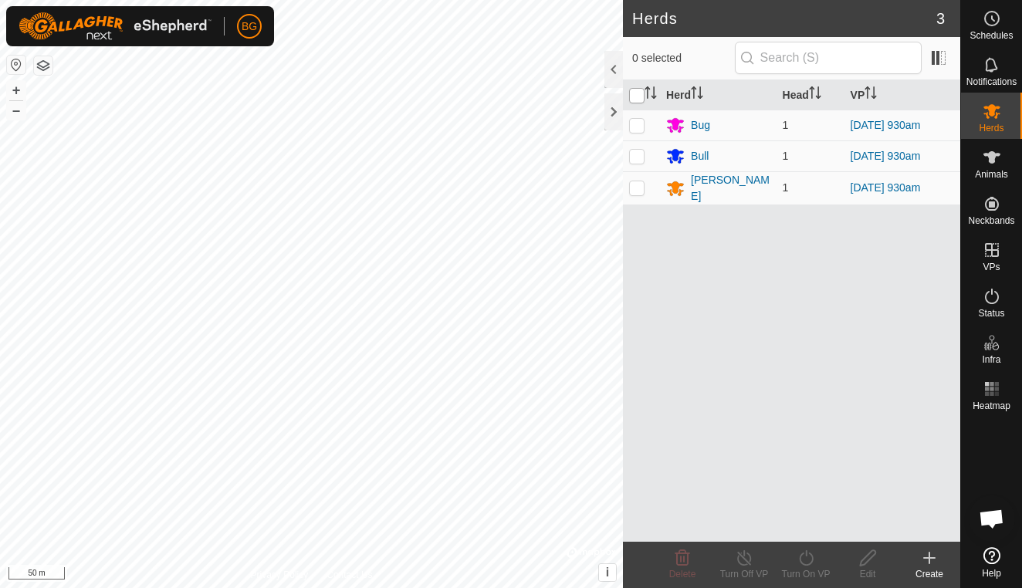
click at [633, 96] on input "checkbox" at bounding box center [636, 95] width 15 height 15
checkbox input "true"
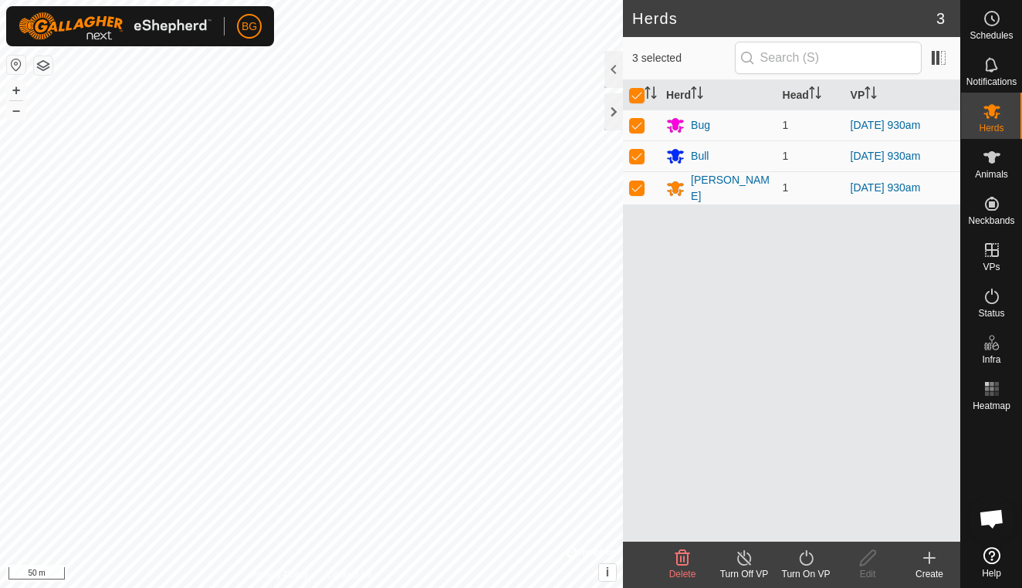
click at [807, 563] on icon at bounding box center [806, 558] width 19 height 19
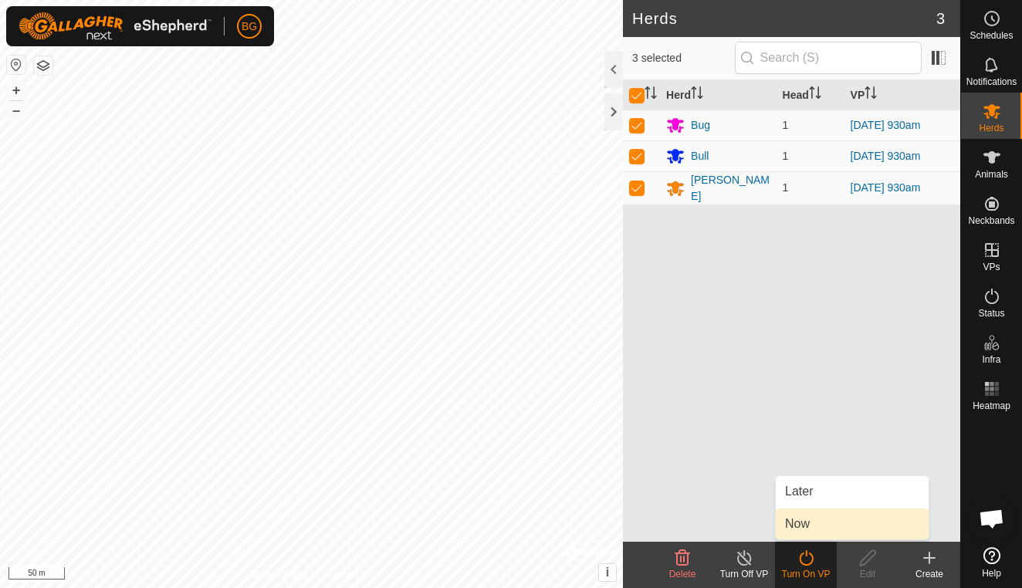
click at [798, 528] on link "Now" at bounding box center [852, 524] width 153 height 31
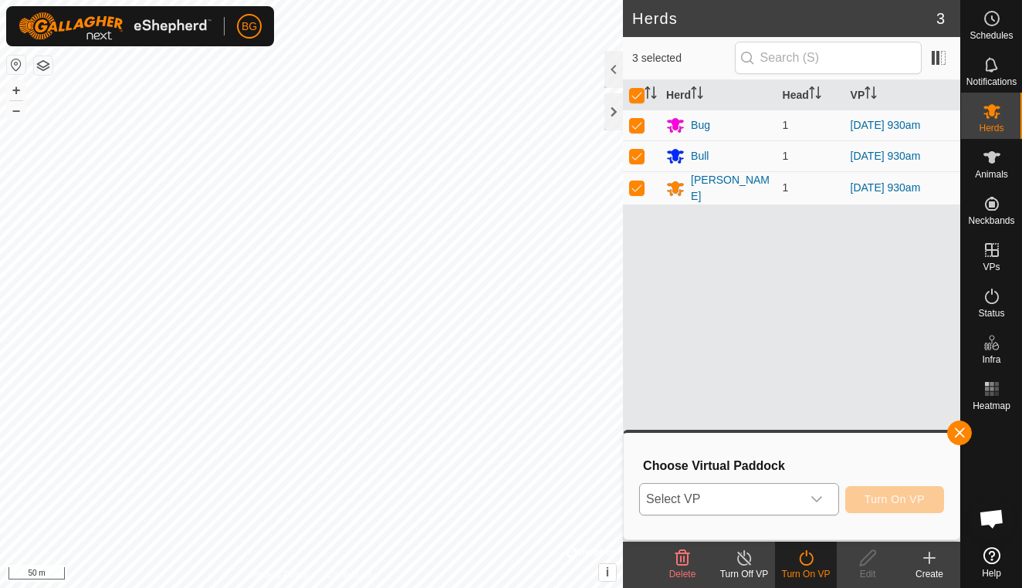
click at [817, 502] on icon "dropdown trigger" at bounding box center [816, 499] width 12 height 12
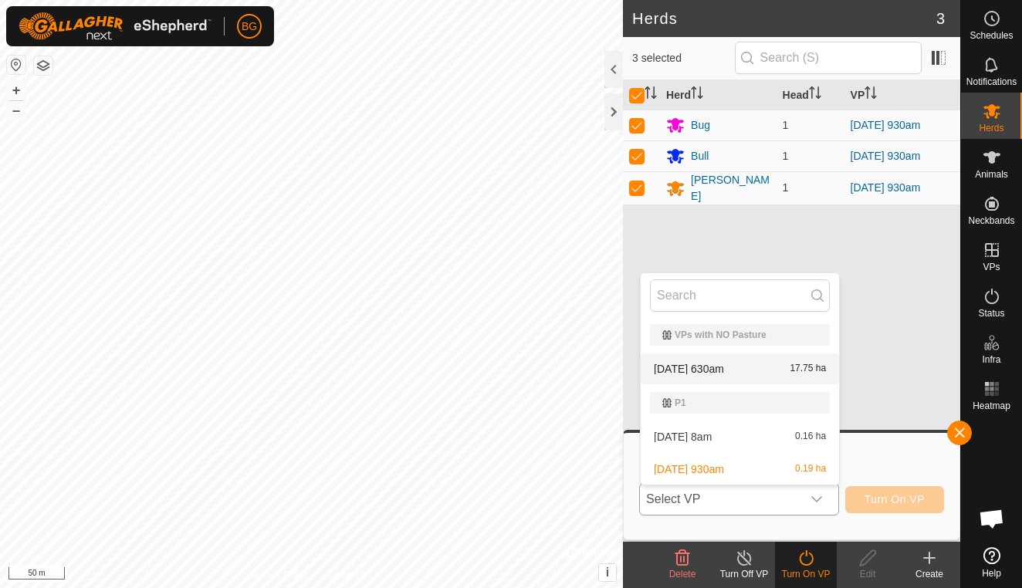
click at [747, 368] on li "[DATE] 630am 17.75 ha" at bounding box center [740, 368] width 198 height 31
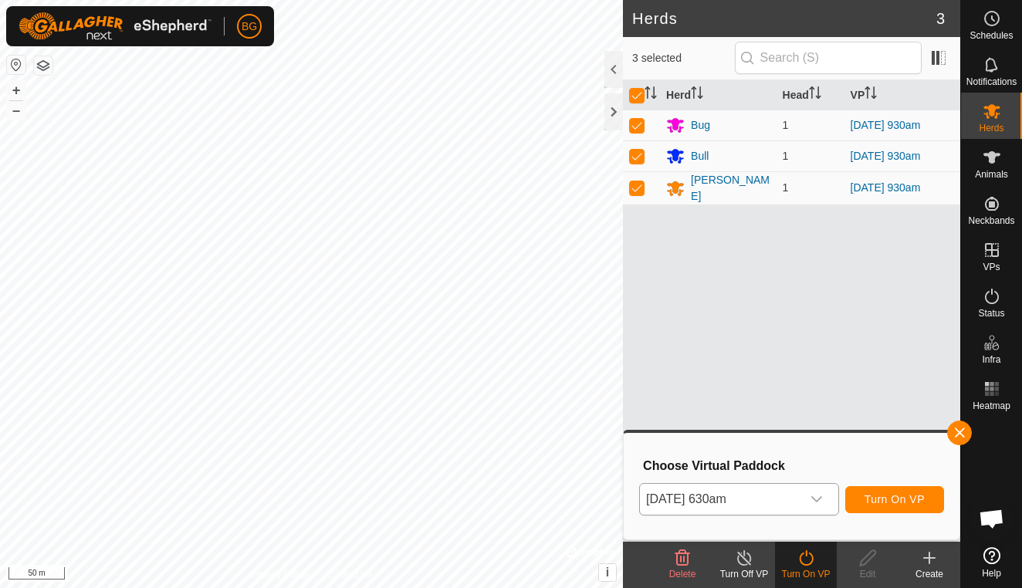
click at [888, 502] on span "Turn On VP" at bounding box center [894, 499] width 60 height 12
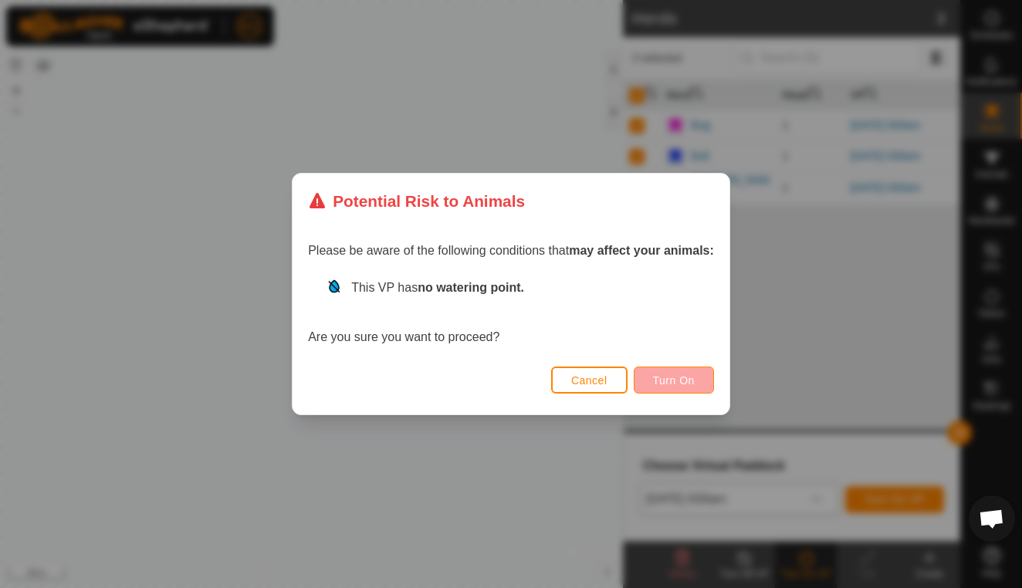
click at [674, 379] on span "Turn On" at bounding box center [674, 380] width 42 height 12
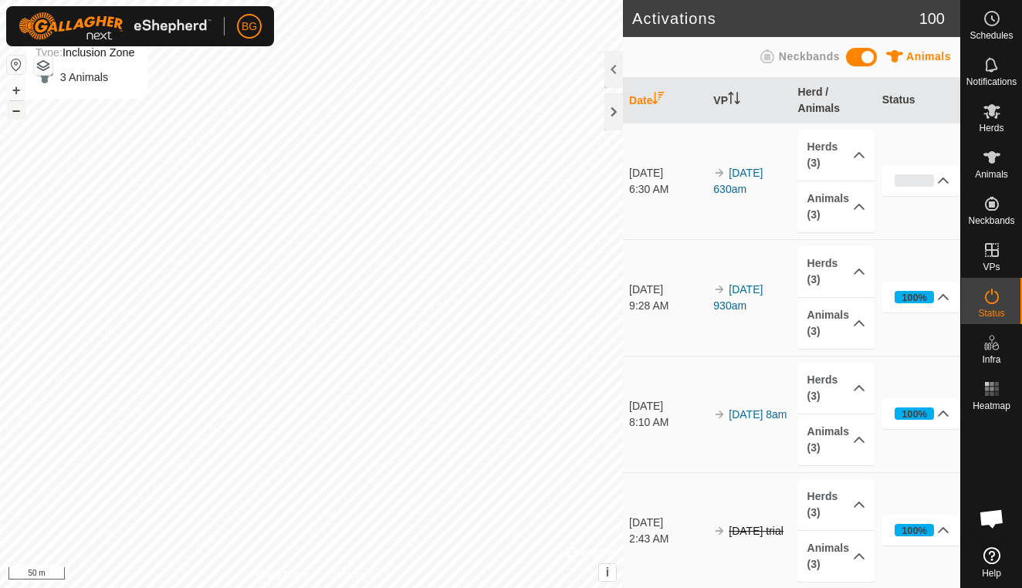
click at [12, 114] on button "–" at bounding box center [16, 110] width 19 height 19
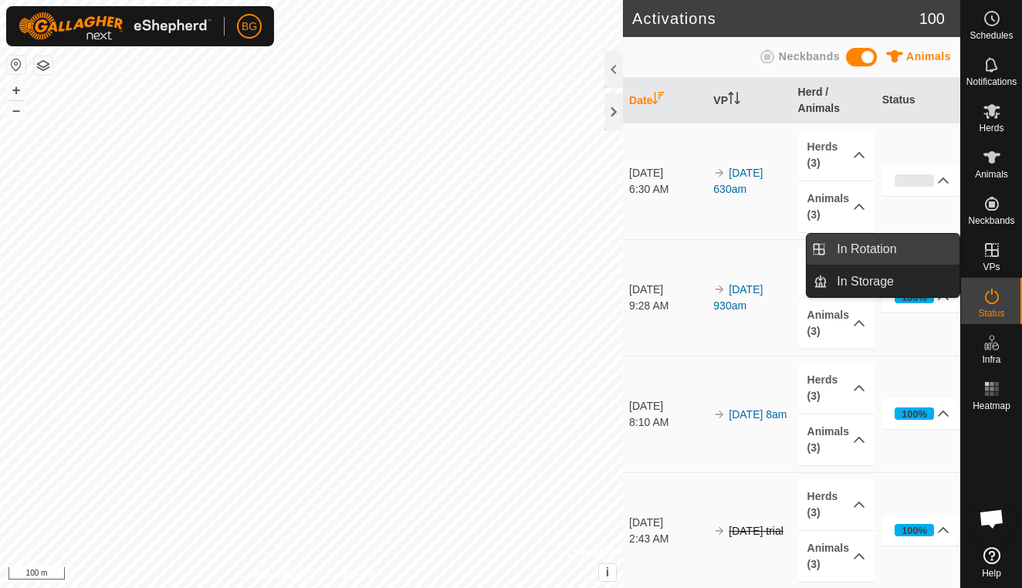
click at [901, 244] on link "In Rotation" at bounding box center [893, 249] width 132 height 31
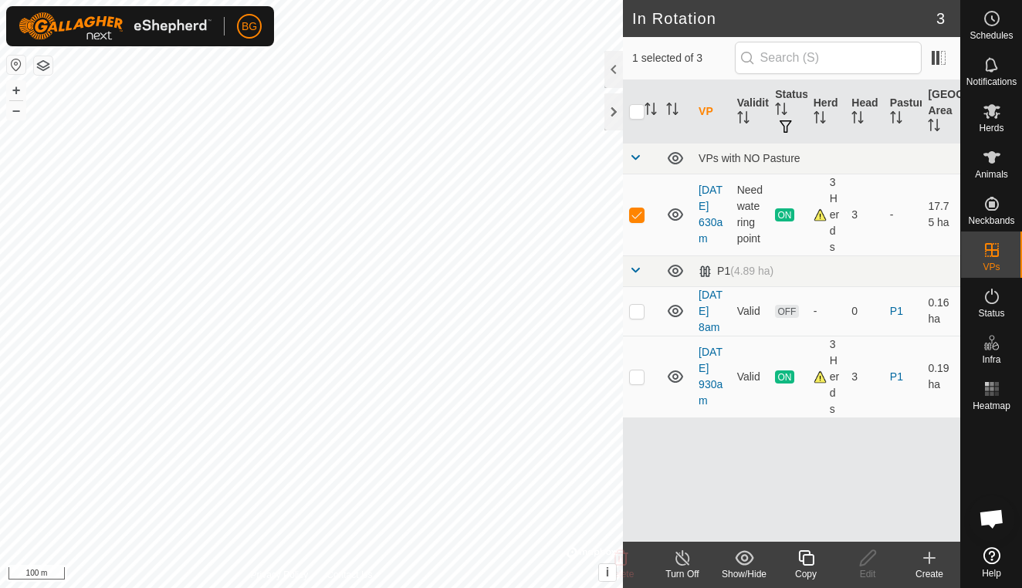
click at [929, 562] on icon at bounding box center [929, 558] width 0 height 11
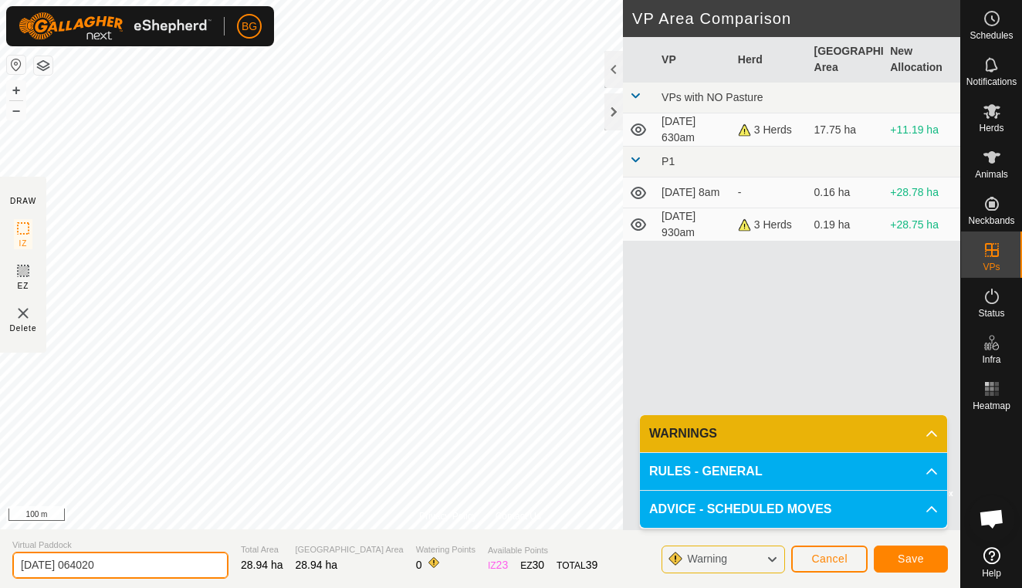
click at [127, 563] on input "[DATE] 064020" at bounding box center [120, 565] width 216 height 27
type input "[DATE] 640am"
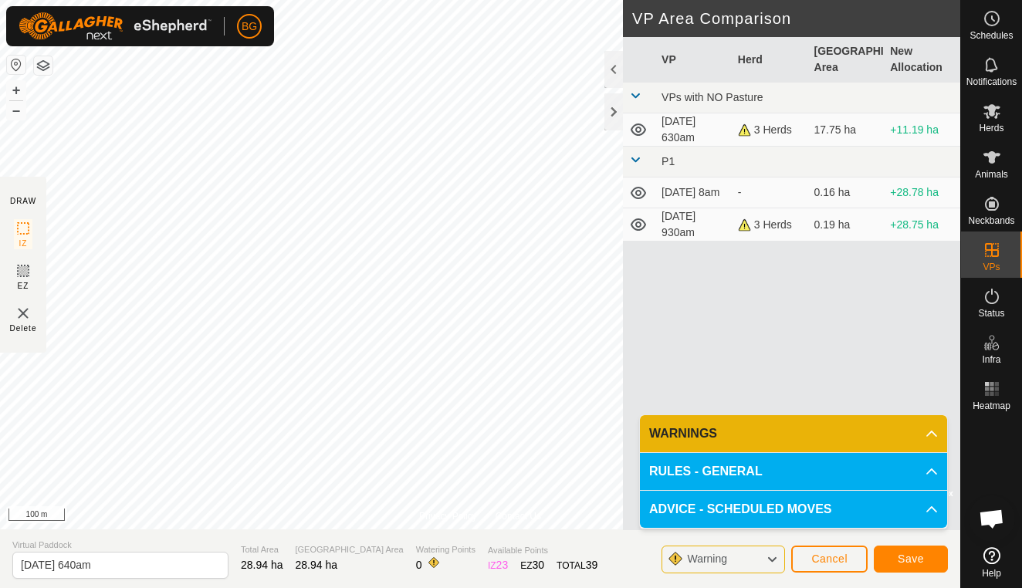
click at [912, 560] on span "Save" at bounding box center [911, 559] width 26 height 12
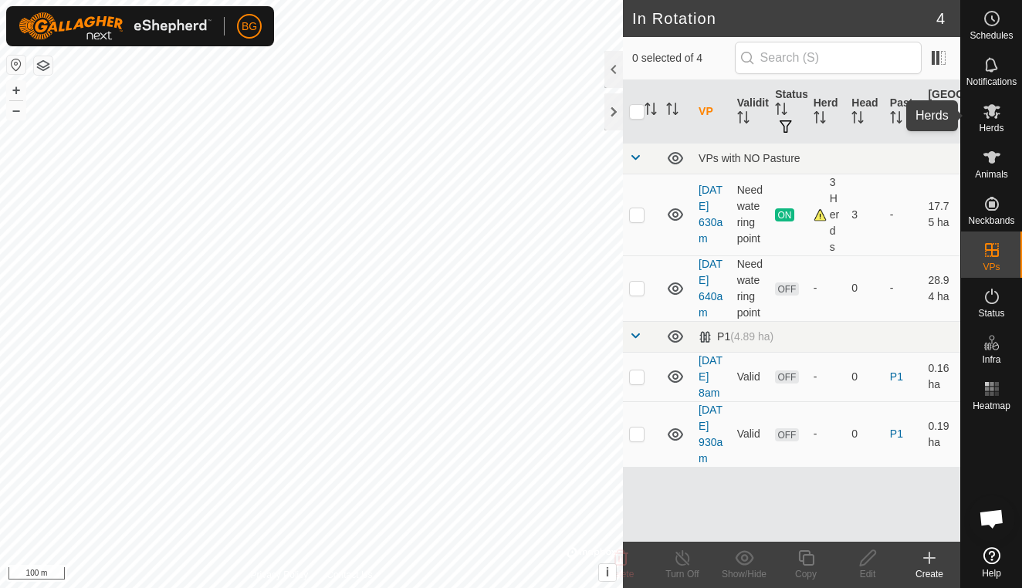
click at [993, 126] on span "Herds" at bounding box center [991, 127] width 25 height 9
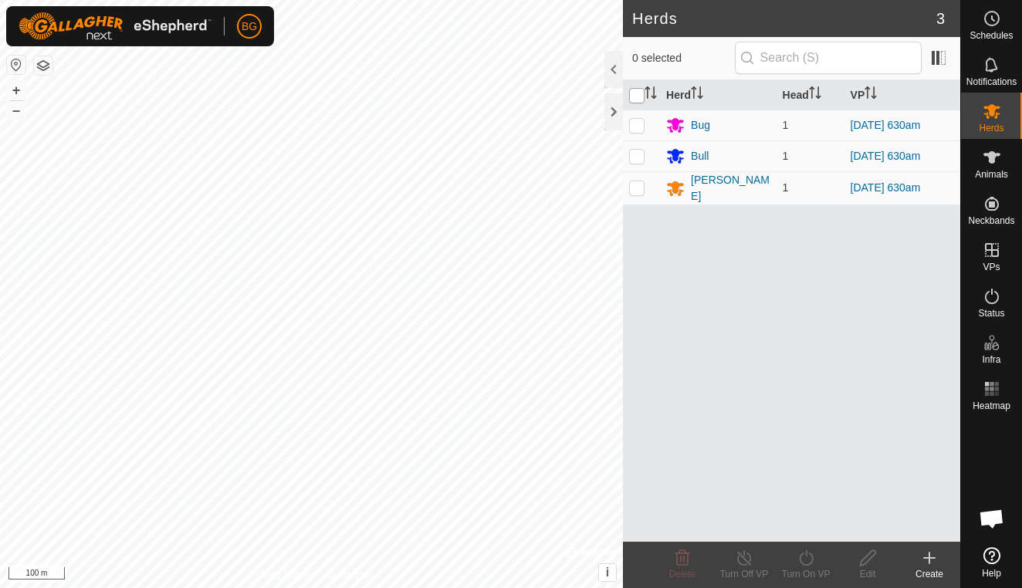
click at [631, 99] on input "checkbox" at bounding box center [636, 95] width 15 height 15
checkbox input "true"
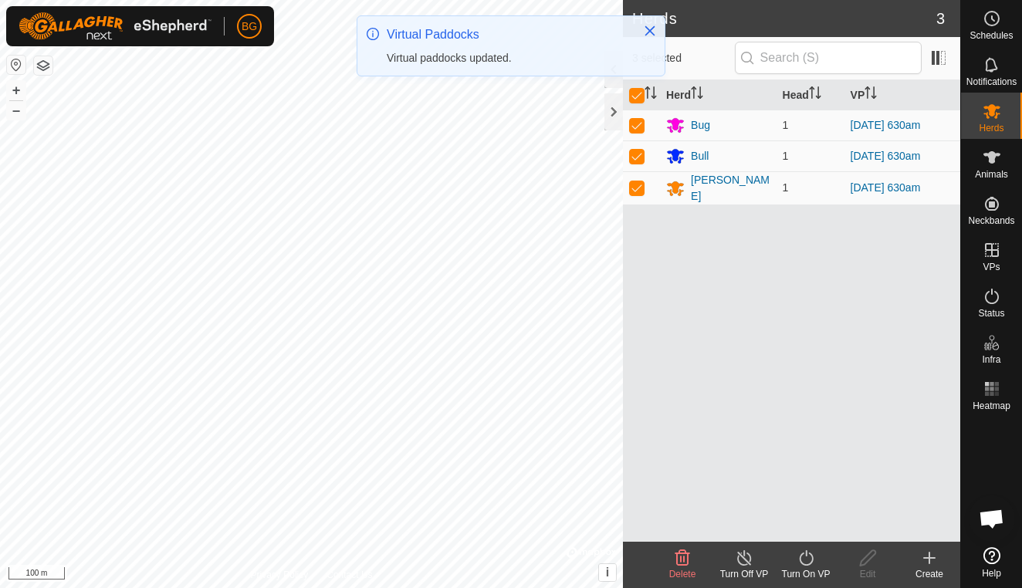
click at [807, 564] on icon at bounding box center [806, 558] width 19 height 19
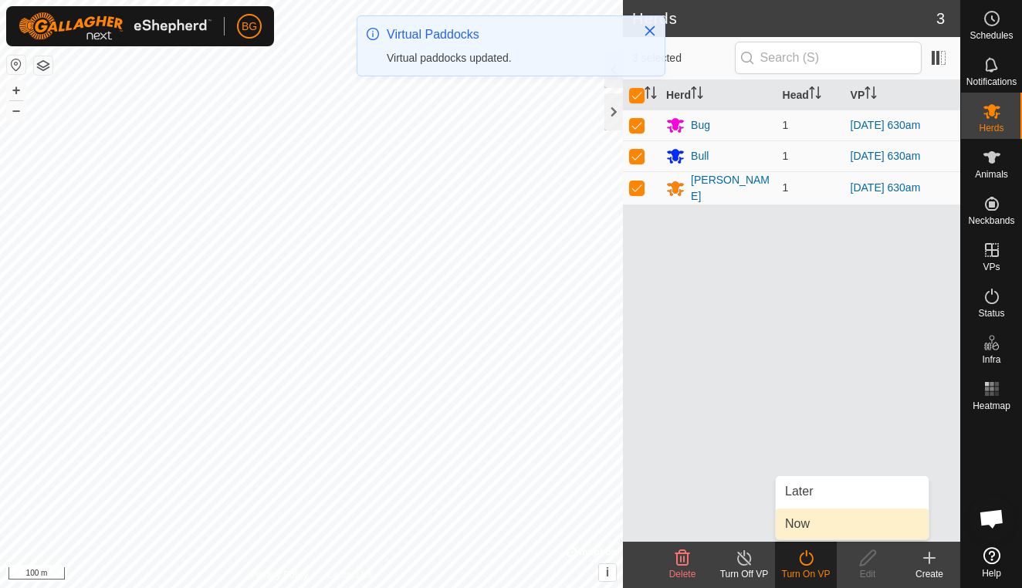
click at [805, 527] on link "Now" at bounding box center [852, 524] width 153 height 31
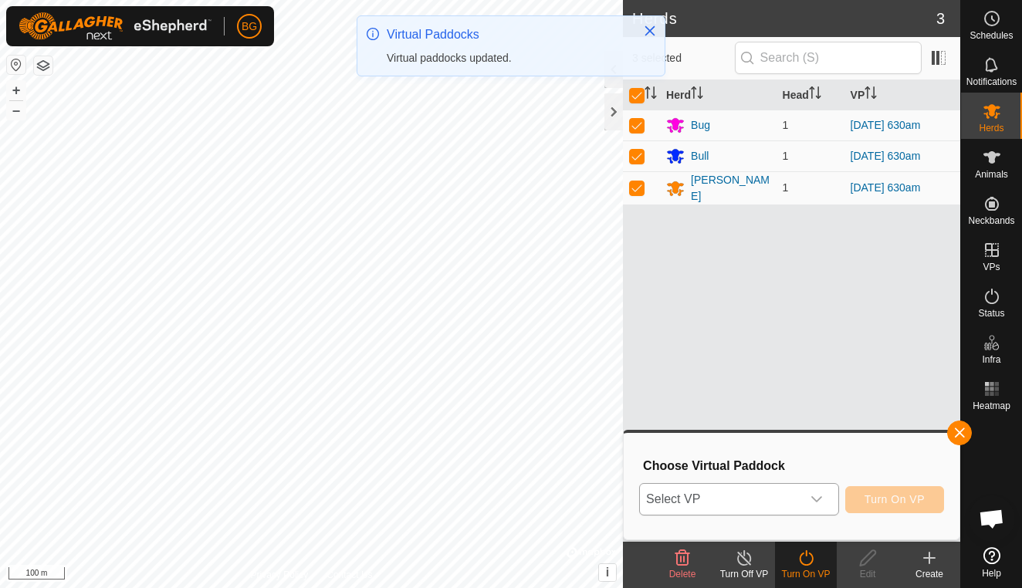
click at [819, 499] on icon "dropdown trigger" at bounding box center [816, 499] width 11 height 6
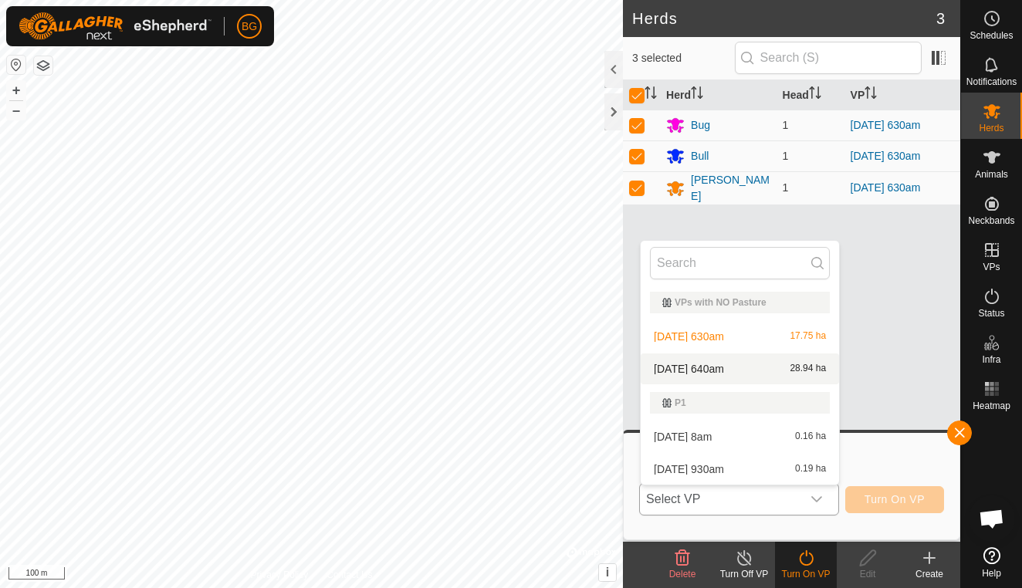
click at [729, 367] on li "[DATE] 640am 28.94 ha" at bounding box center [740, 368] width 198 height 31
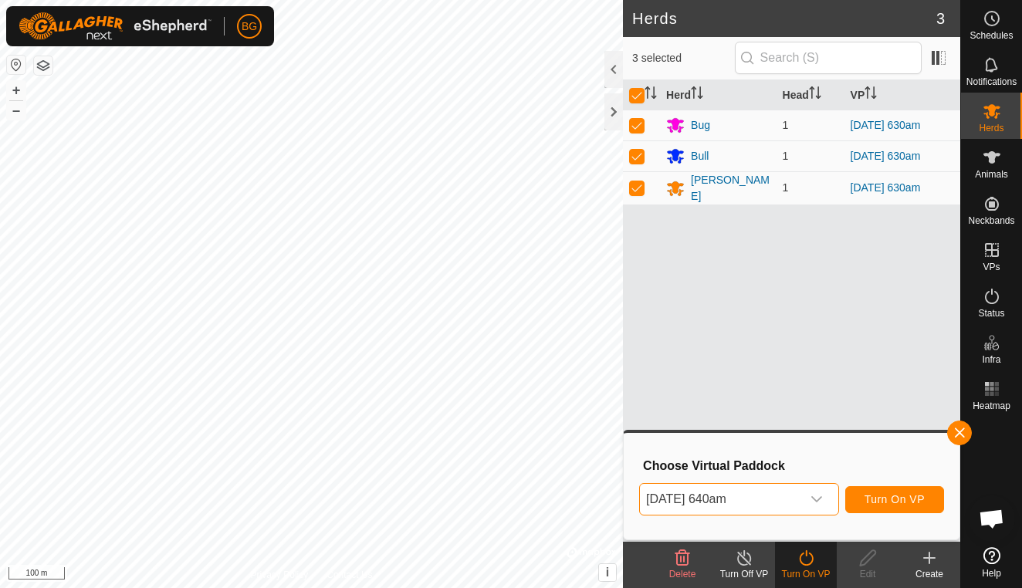
click at [876, 497] on span "Turn On VP" at bounding box center [894, 499] width 60 height 12
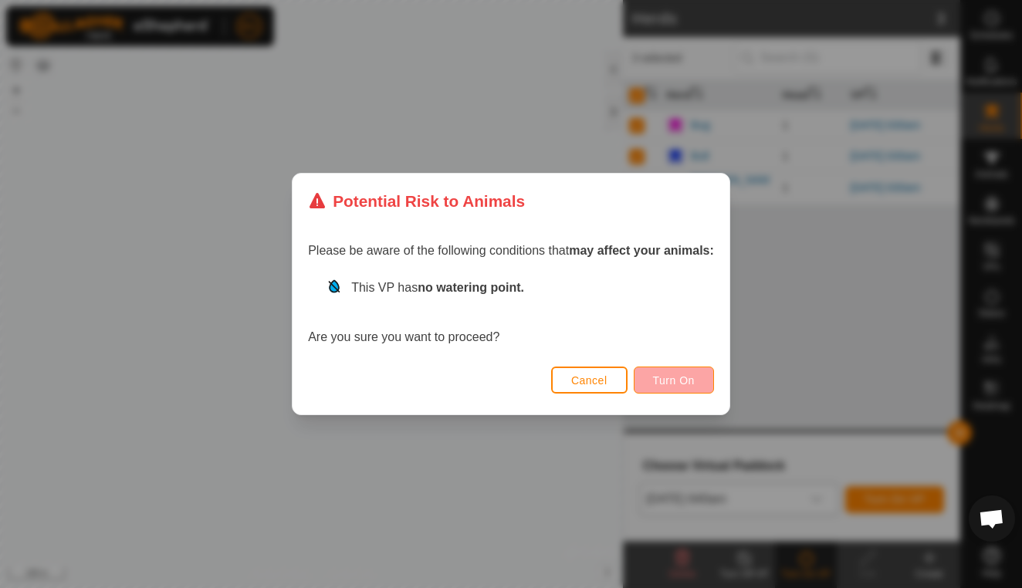
click at [682, 385] on span "Turn On" at bounding box center [674, 380] width 42 height 12
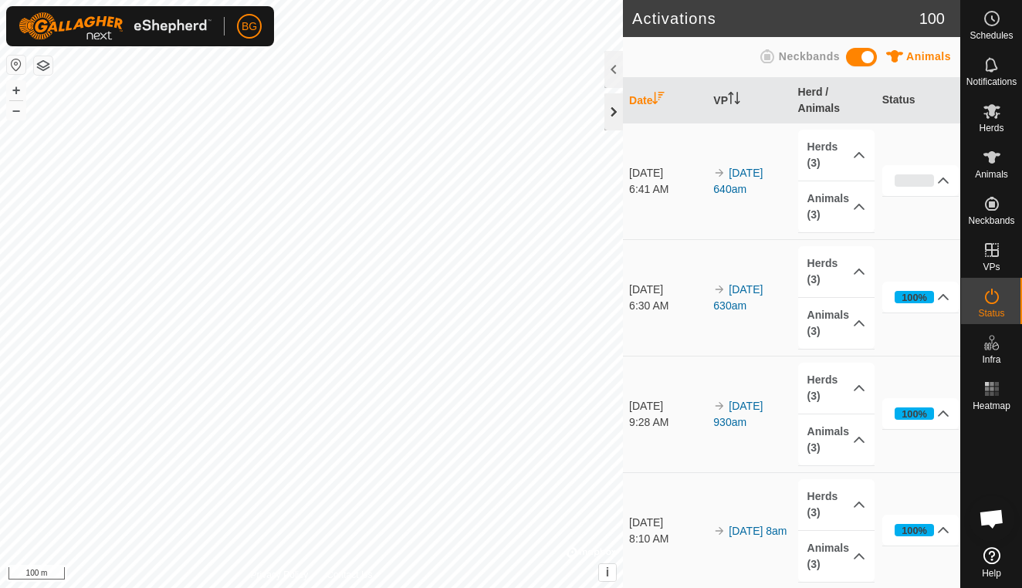
click at [615, 121] on div at bounding box center [613, 111] width 19 height 37
